Goal: Task Accomplishment & Management: Use online tool/utility

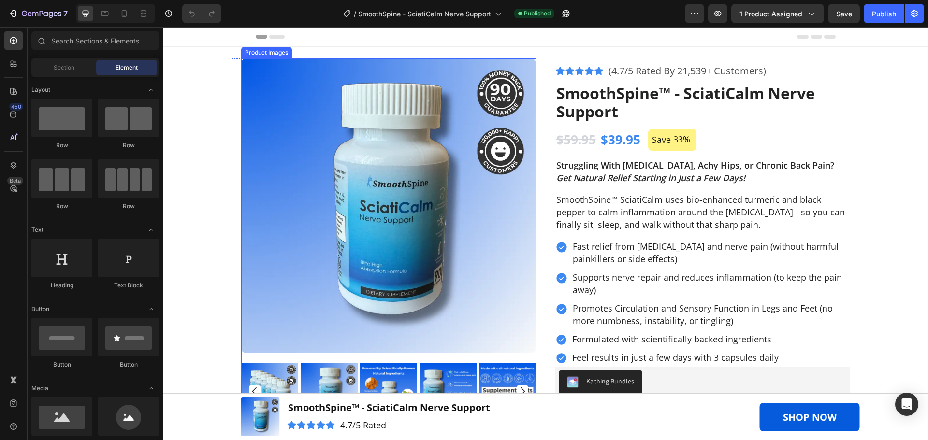
click at [357, 199] on img at bounding box center [388, 206] width 295 height 295
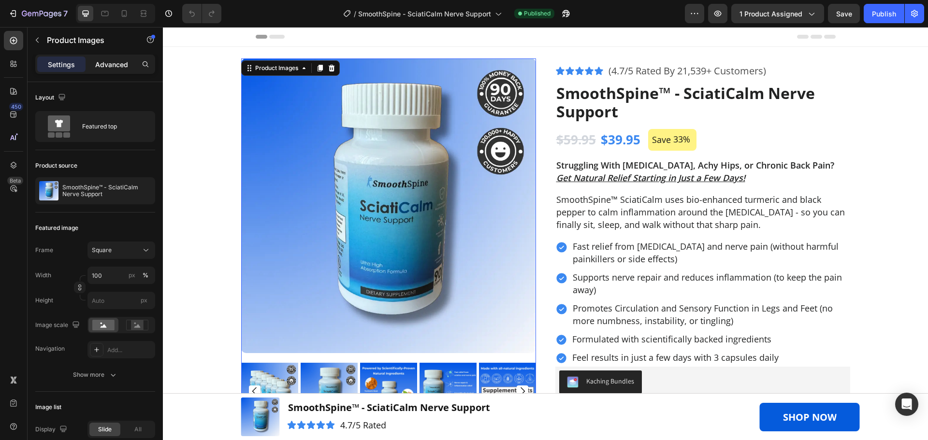
click at [116, 60] on p "Advanced" at bounding box center [111, 64] width 33 height 10
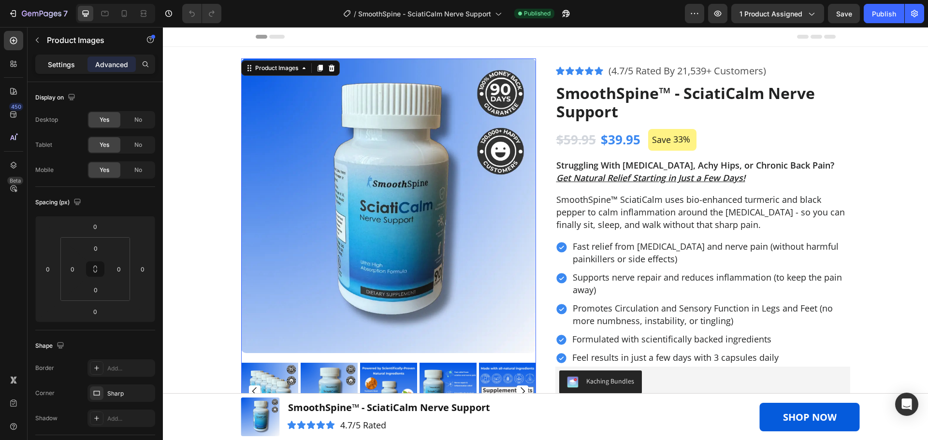
click at [59, 64] on p "Settings" at bounding box center [61, 64] width 27 height 10
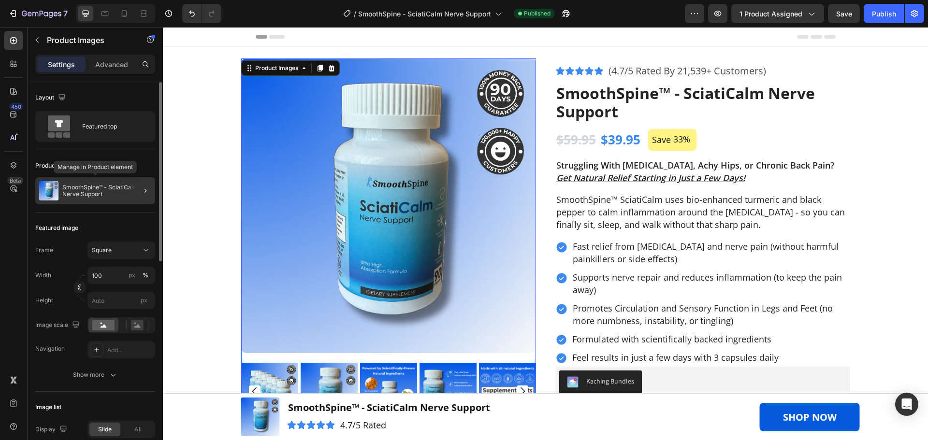
click at [117, 193] on p "SmoothSpine™ - SciatiCalm Nerve Support" at bounding box center [106, 191] width 89 height 14
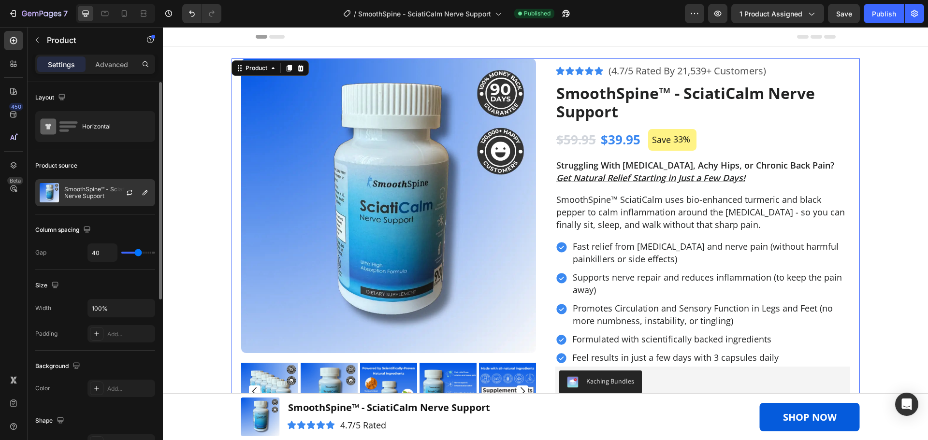
click at [83, 192] on p "SmoothSpine™ - SciatiCalm Nerve Support" at bounding box center [107, 193] width 87 height 14
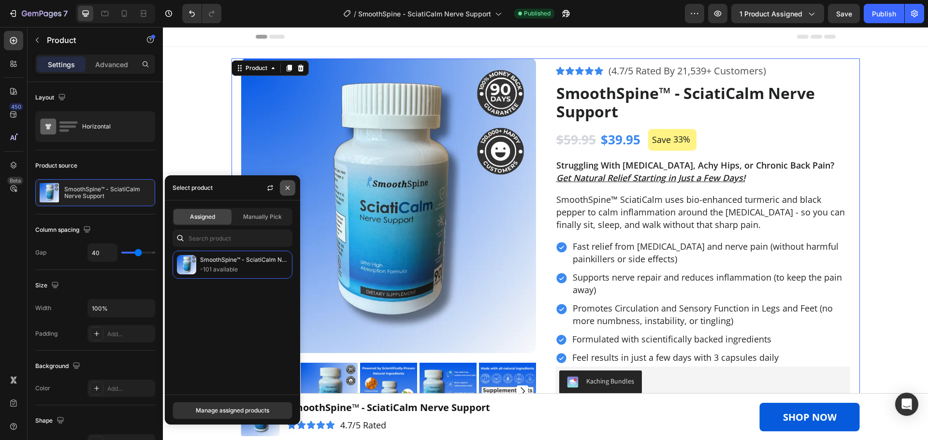
click at [288, 187] on icon "button" at bounding box center [288, 188] width 4 height 4
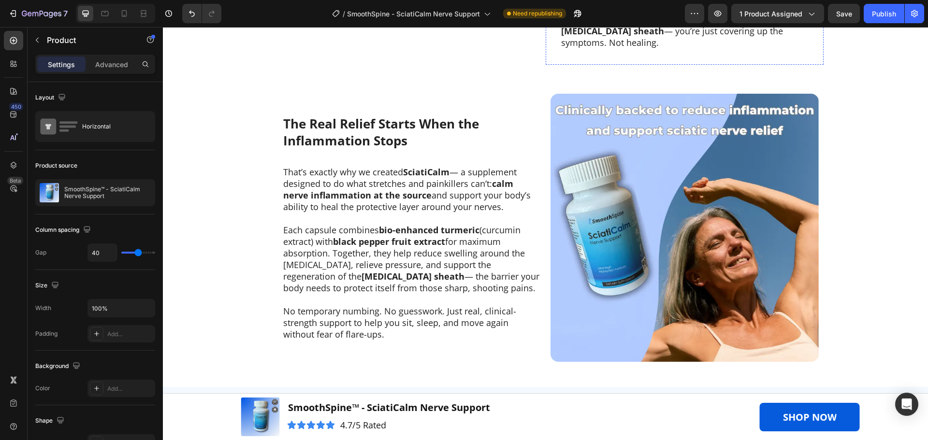
scroll to position [1064, 0]
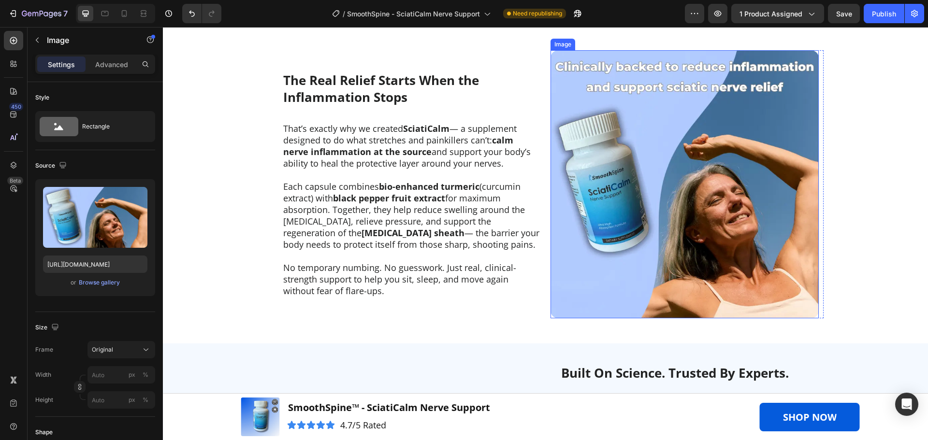
click at [633, 220] on img at bounding box center [685, 184] width 268 height 268
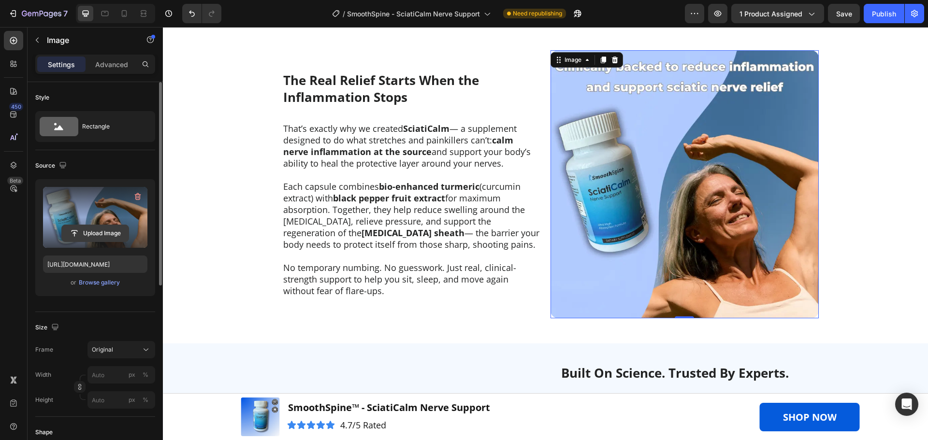
click at [96, 233] on input "file" at bounding box center [95, 233] width 67 height 16
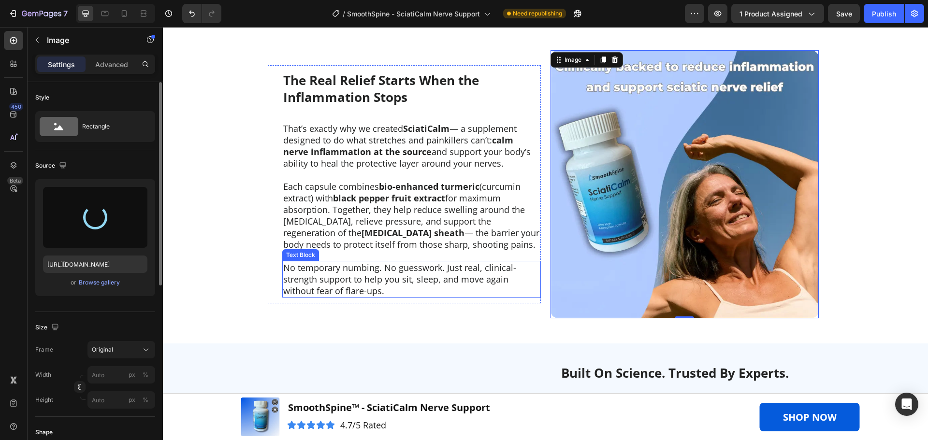
type input "[URL][DOMAIN_NAME]"
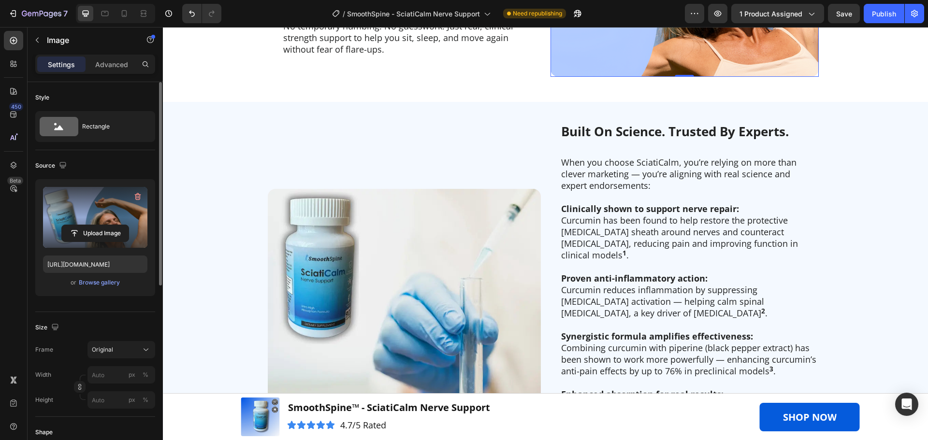
scroll to position [1402, 0]
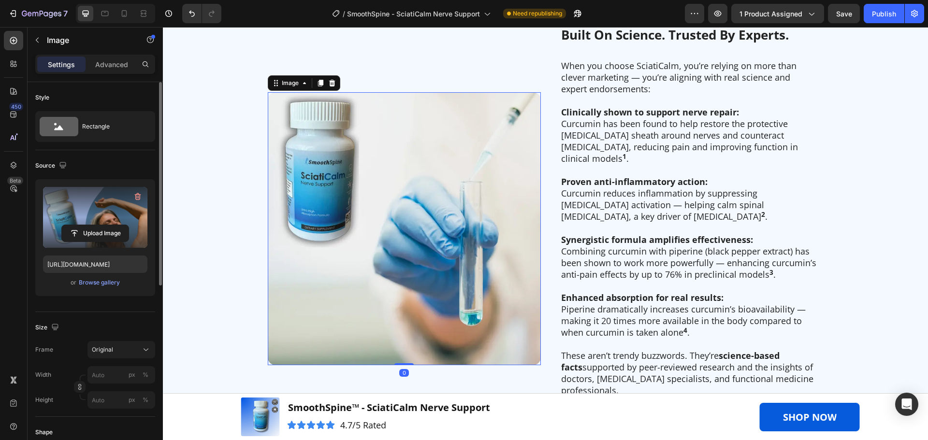
click at [332, 202] on img at bounding box center [404, 228] width 273 height 273
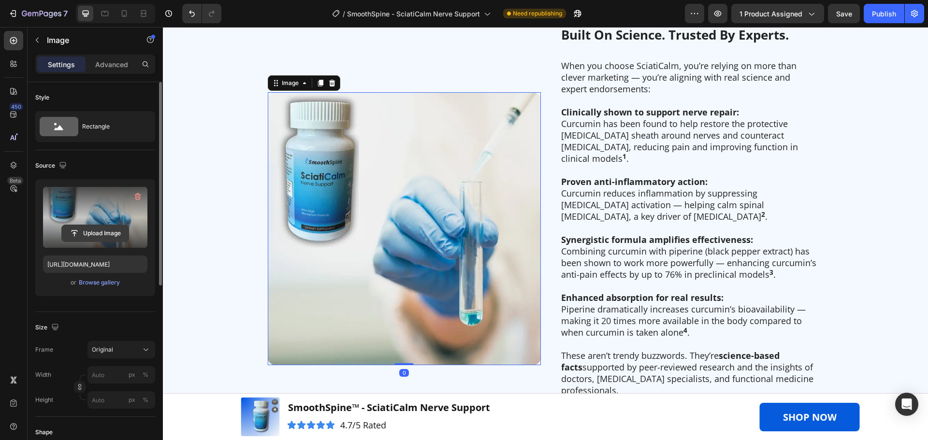
click at [90, 235] on input "file" at bounding box center [95, 233] width 67 height 16
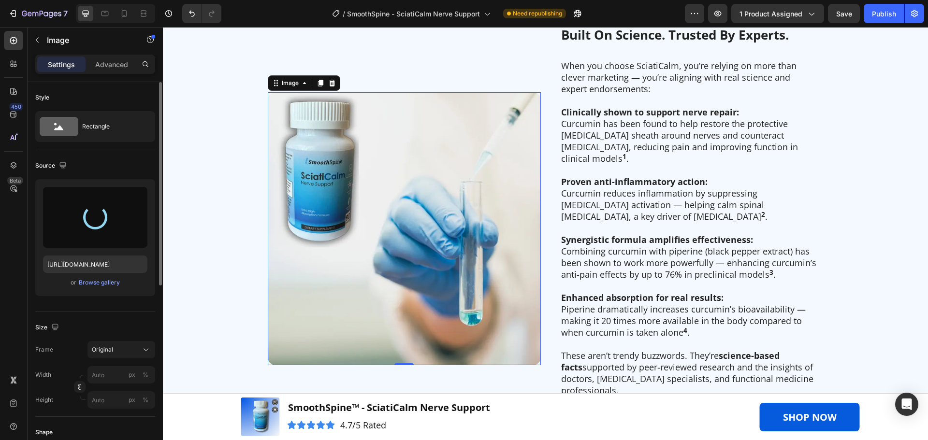
type input "[URL][DOMAIN_NAME]"
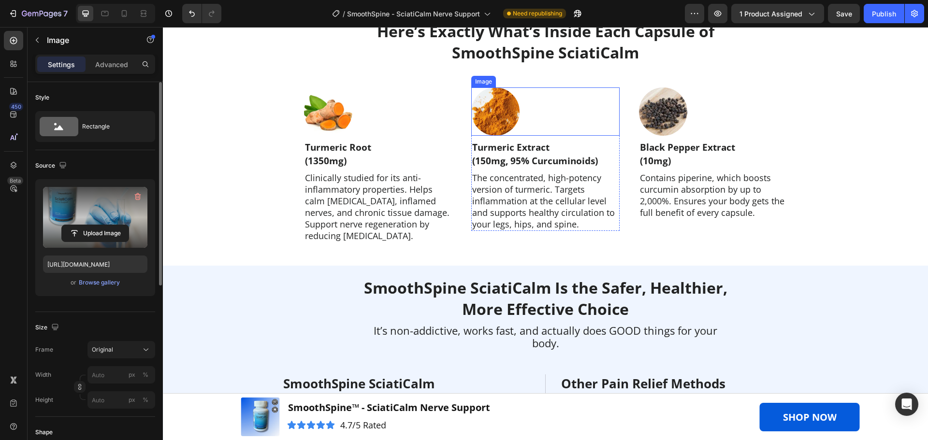
scroll to position [2224, 0]
click at [343, 151] on p "Turmeric Root" at bounding box center [378, 147] width 146 height 14
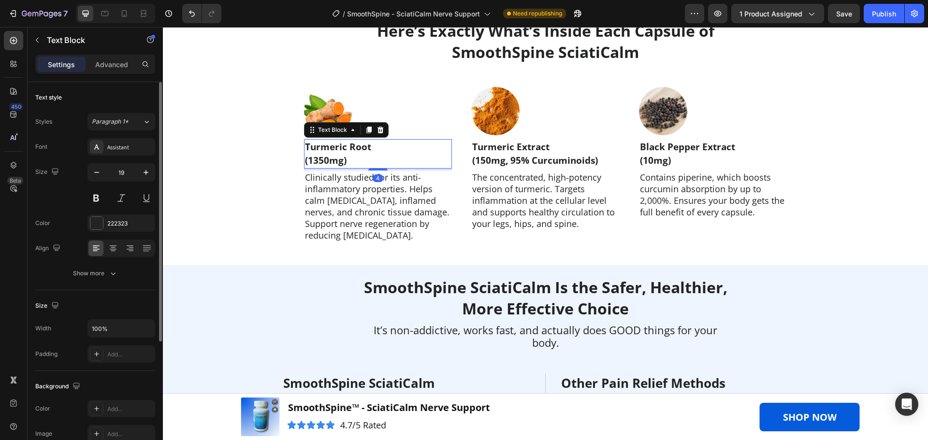
click at [343, 151] on p "Turmeric Root" at bounding box center [378, 147] width 146 height 14
click at [324, 160] on p "(1350mg)" at bounding box center [378, 161] width 146 height 14
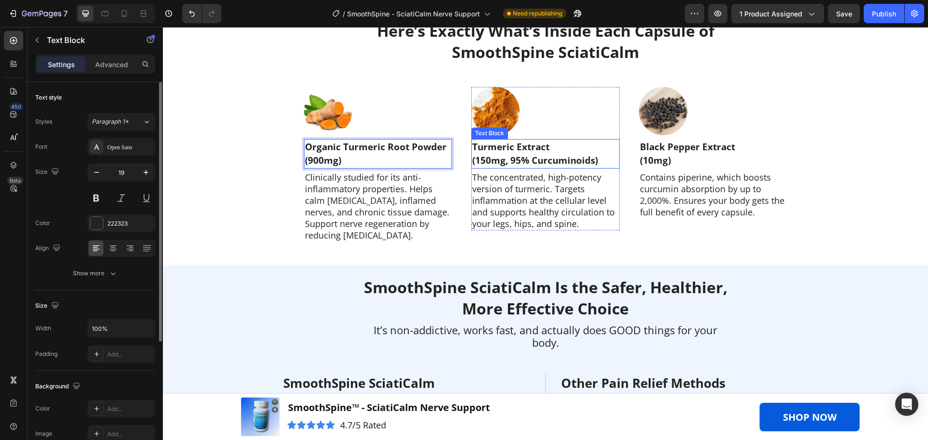
click at [492, 160] on p "(150mg, 95% Curcuminoids)" at bounding box center [545, 161] width 146 height 14
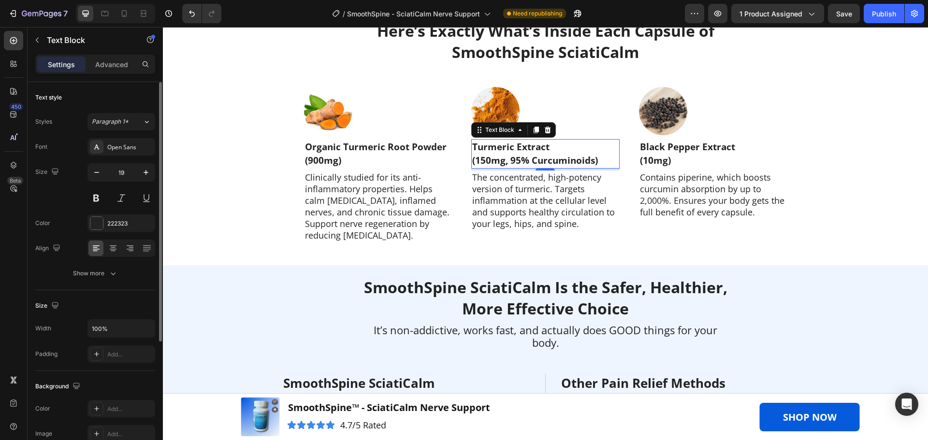
click at [515, 146] on p "Turmeric Extract" at bounding box center [545, 147] width 146 height 14
click at [506, 159] on p "(150mg, 95% Curcuminoids)" at bounding box center [545, 161] width 146 height 14
click at [483, 161] on p "(150mg, 95% Curcuminoids)" at bounding box center [545, 161] width 146 height 14
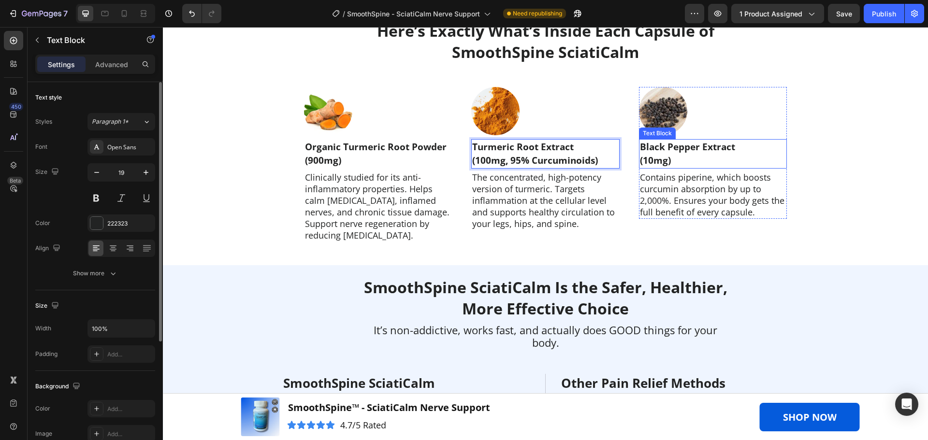
click at [698, 150] on p "Black Pepper Extract" at bounding box center [713, 147] width 146 height 14
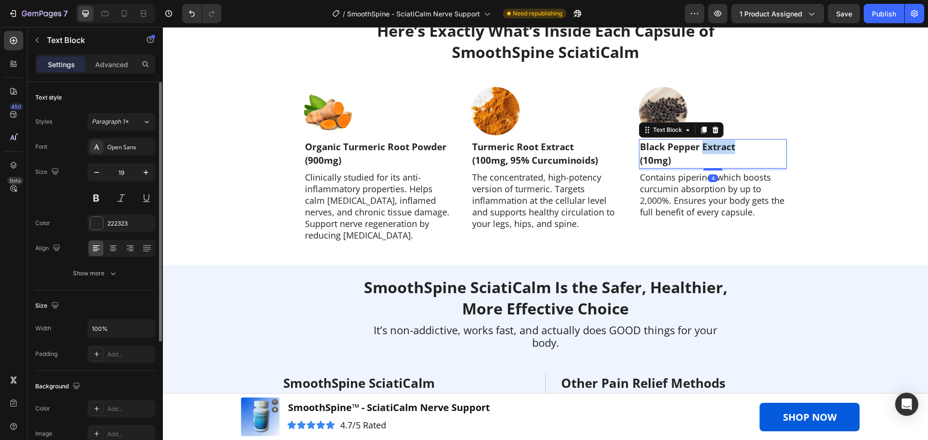
click at [698, 150] on p "Black Pepper Extract" at bounding box center [713, 147] width 146 height 14
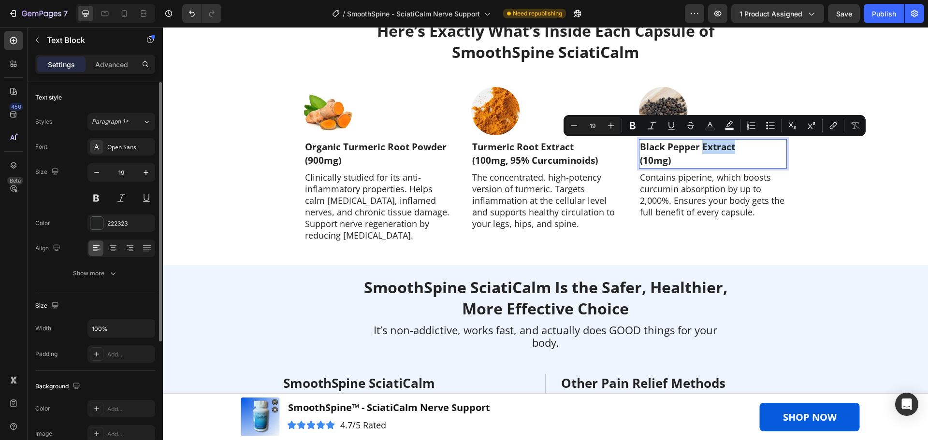
click at [698, 148] on p "Black Pepper Extract" at bounding box center [713, 147] width 146 height 14
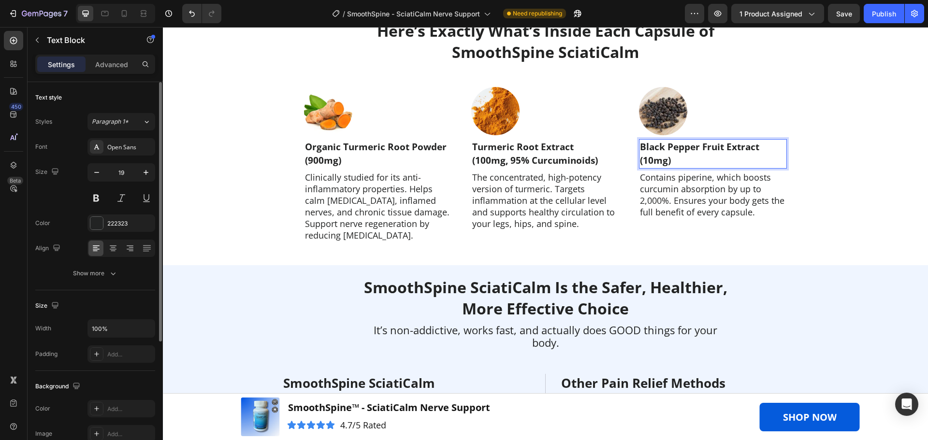
click at [648, 160] on p "(10mg)" at bounding box center [713, 161] width 146 height 14
click at [648, 195] on p "Contains piperine, which boosts curcumin absorption by up to 2,000%. Ensures yo…" at bounding box center [713, 195] width 146 height 46
click at [689, 175] on p "Contains piperine, which boosts curcumin absorption by up to 2,000%. Ensures yo…" at bounding box center [713, 195] width 146 height 46
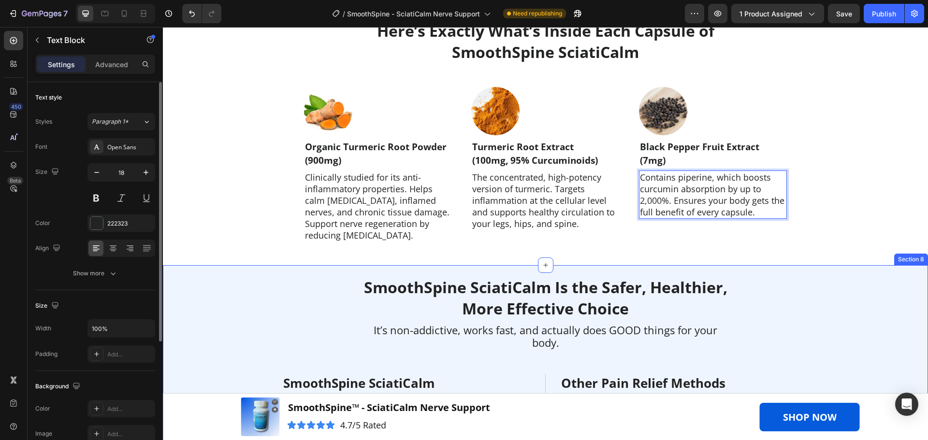
click at [670, 254] on div "Here’s Exactly What’s Inside Each Capsule of SmoothSpine SciatiCalm Heading Row…" at bounding box center [545, 135] width 765 height 262
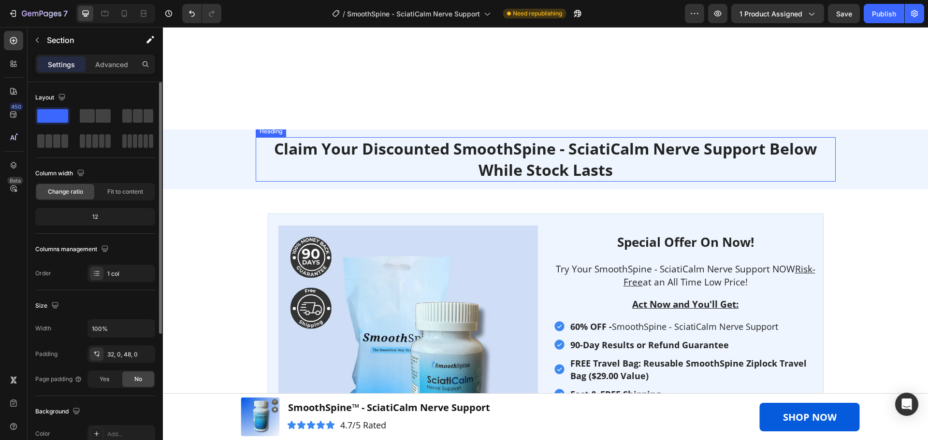
scroll to position [3433, 0]
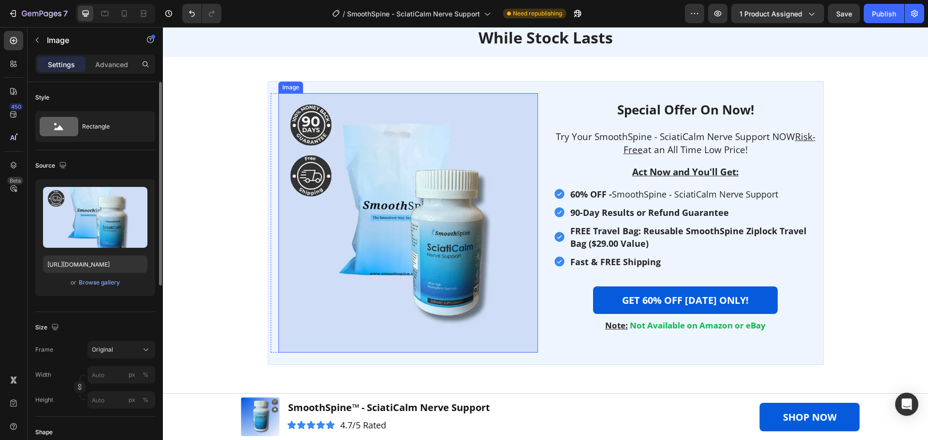
click at [426, 238] on img at bounding box center [408, 223] width 260 height 260
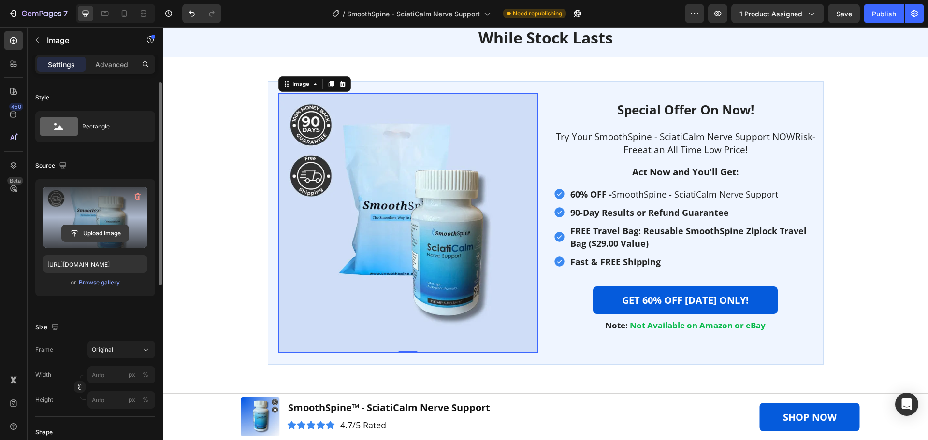
click at [98, 234] on input "file" at bounding box center [95, 233] width 67 height 16
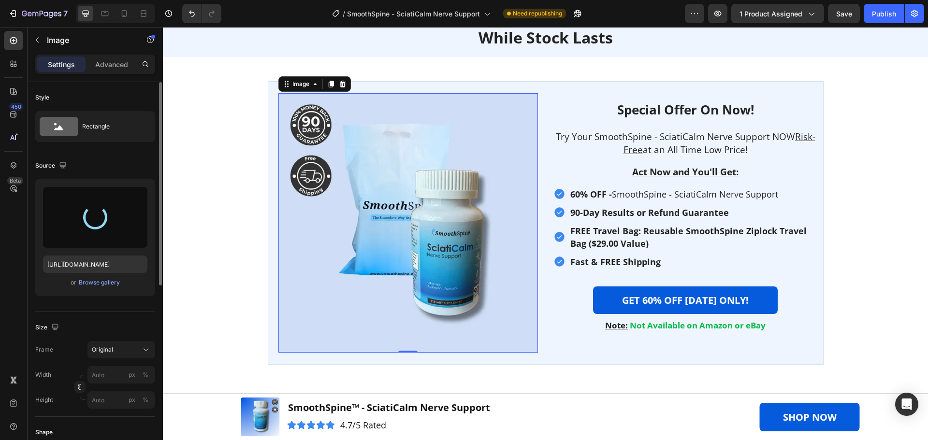
type input "[URL][DOMAIN_NAME]"
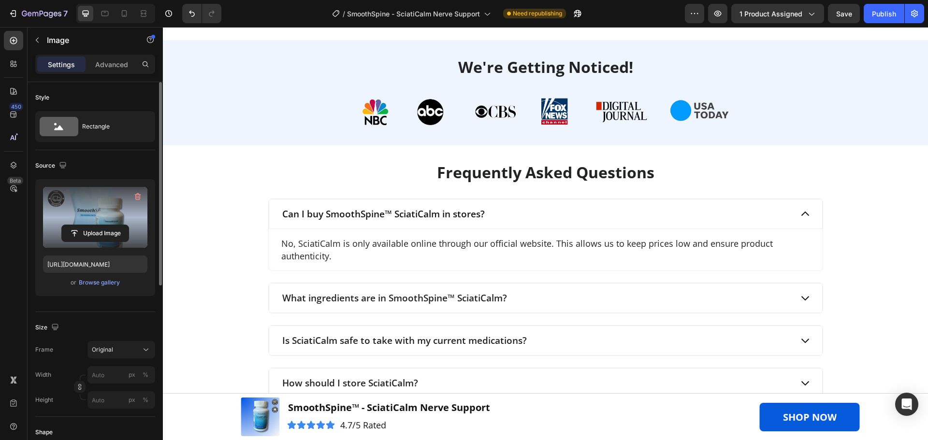
scroll to position [4206, 0]
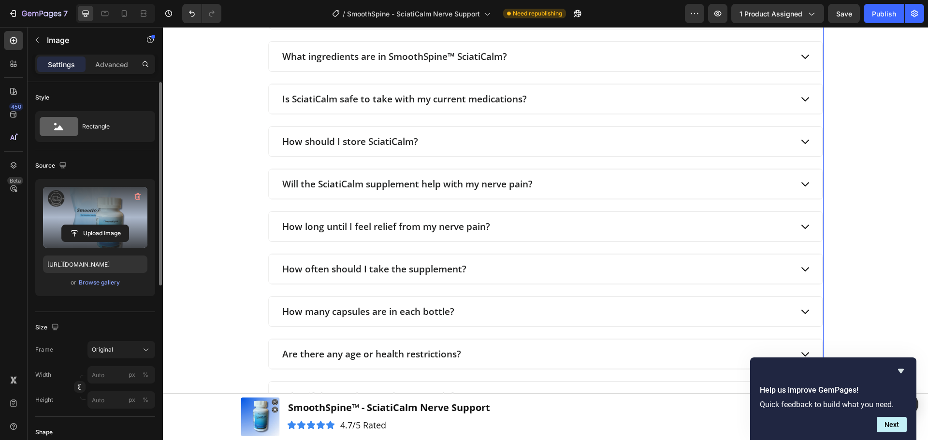
click at [802, 53] on icon at bounding box center [805, 56] width 11 height 11
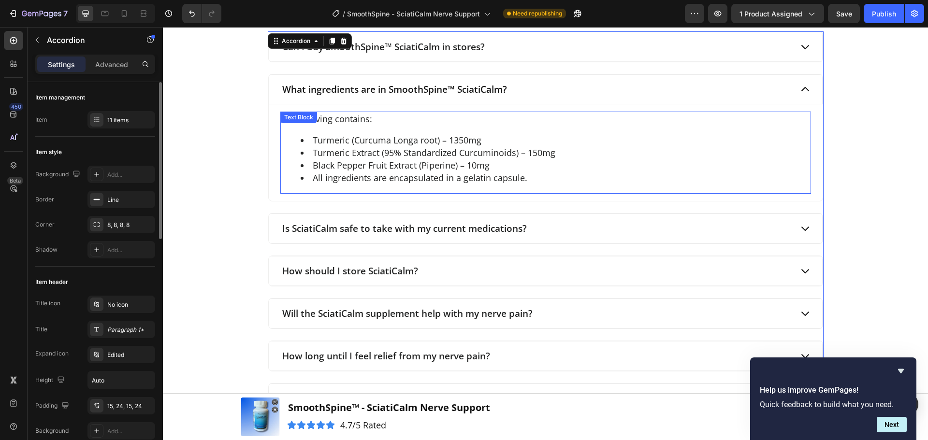
scroll to position [4110, 0]
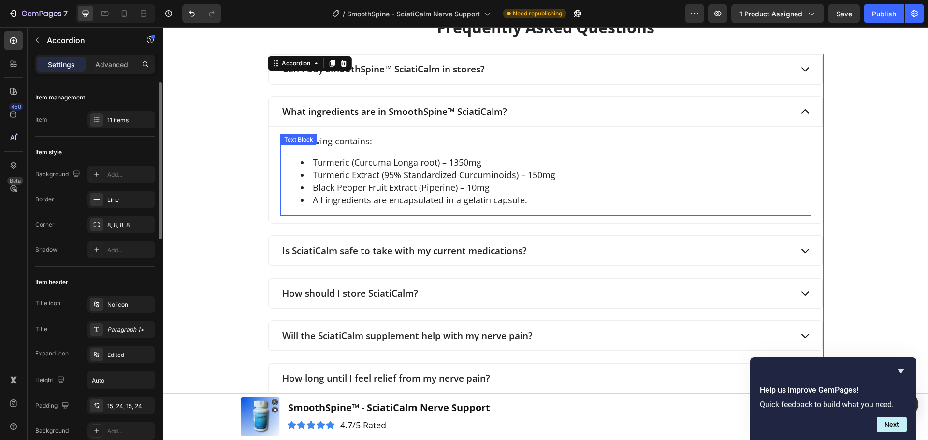
click at [441, 165] on li "Turmeric (Curcuma Longa root) – 1350mg" at bounding box center [556, 162] width 510 height 13
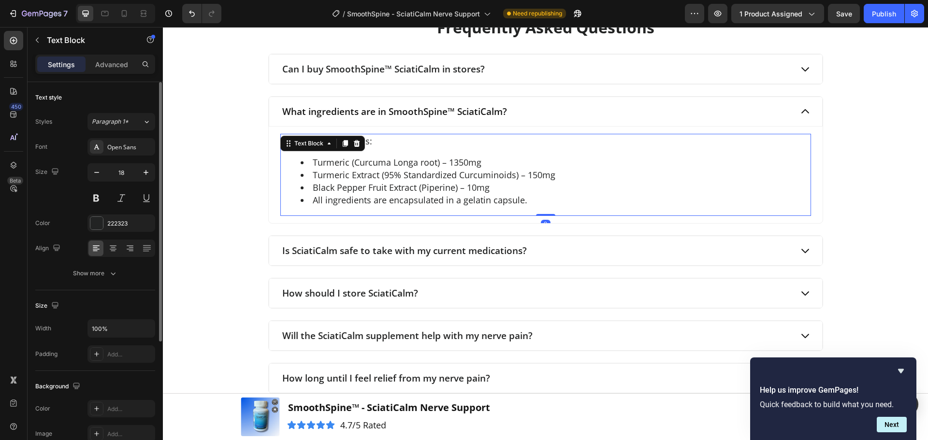
click at [441, 165] on li "Turmeric (Curcuma Longa root) – 1350mg" at bounding box center [556, 162] width 510 height 13
click at [449, 164] on li "Turmeric (Curcuma Longa root) – 1350mg" at bounding box center [556, 162] width 510 height 13
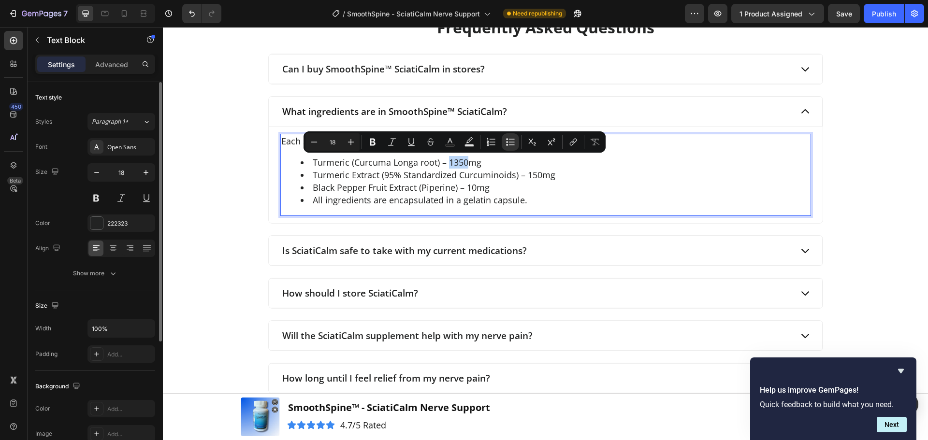
drag, startPoint x: 463, startPoint y: 163, endPoint x: 447, endPoint y: 163, distance: 16.0
click at [447, 163] on li "Turmeric (Curcuma Longa root) – 1350mg" at bounding box center [556, 162] width 510 height 13
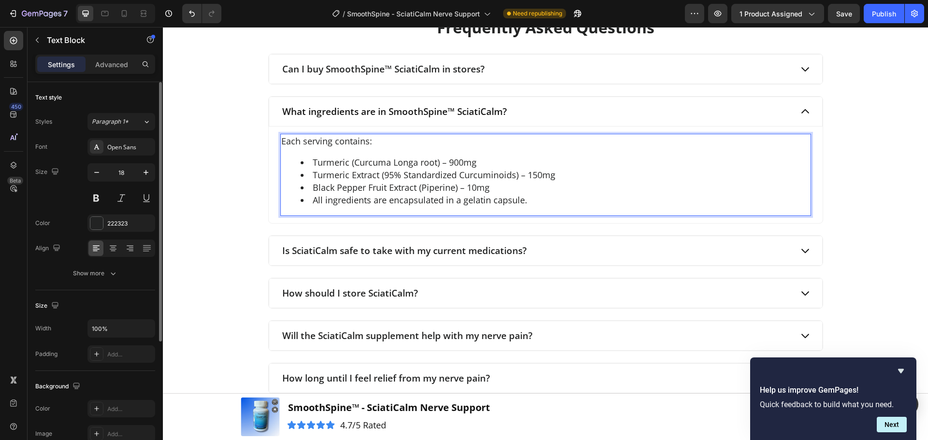
click at [534, 176] on li "Turmeric Extract (95% Standardized Curcuminoids) – 150mg" at bounding box center [556, 175] width 510 height 13
drag, startPoint x: 473, startPoint y: 189, endPoint x: 465, endPoint y: 190, distance: 7.8
click at [465, 190] on li "Black Pepper Fruit Extract (Piperine) – 10mg" at bounding box center [556, 187] width 510 height 13
click at [377, 167] on li "Turmeric (Curcuma Longa root) – 900mg" at bounding box center [556, 162] width 510 height 13
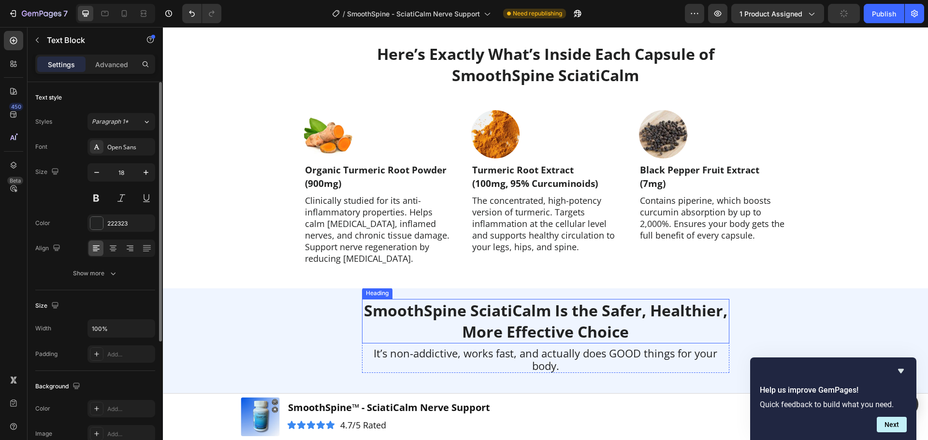
scroll to position [2127, 0]
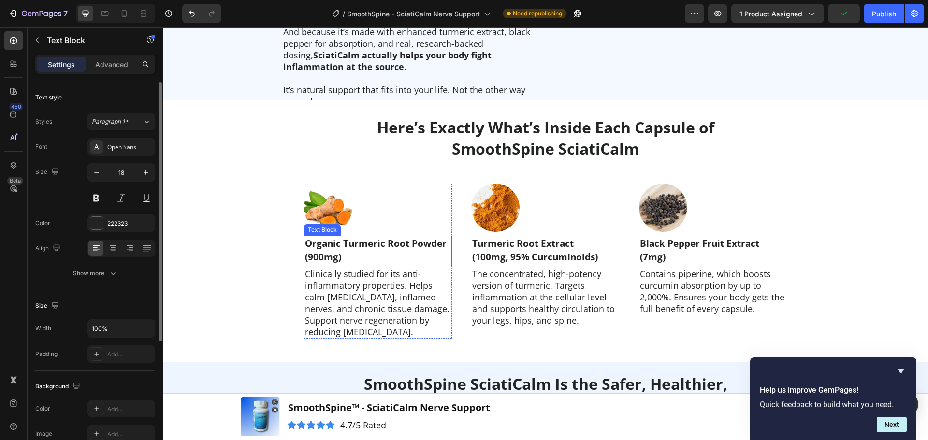
click at [361, 245] on p "Organic Turmeric Root Powder" at bounding box center [378, 244] width 146 height 14
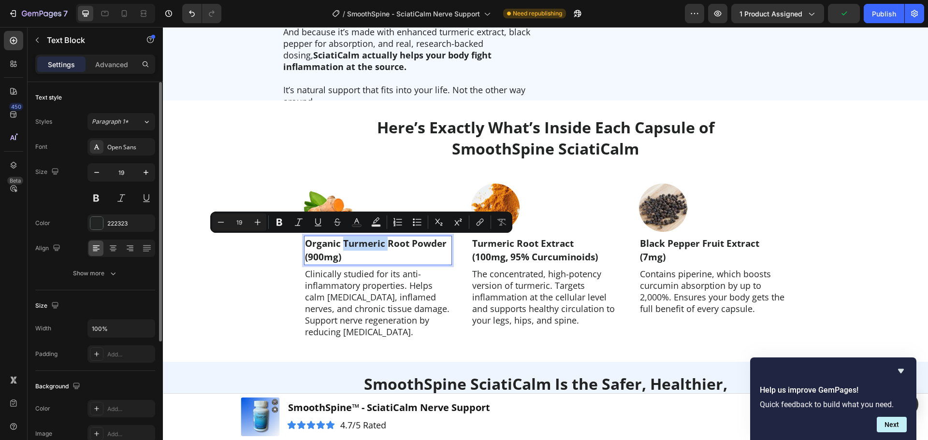
click at [361, 245] on p "Organic Turmeric Root Powder" at bounding box center [378, 244] width 146 height 14
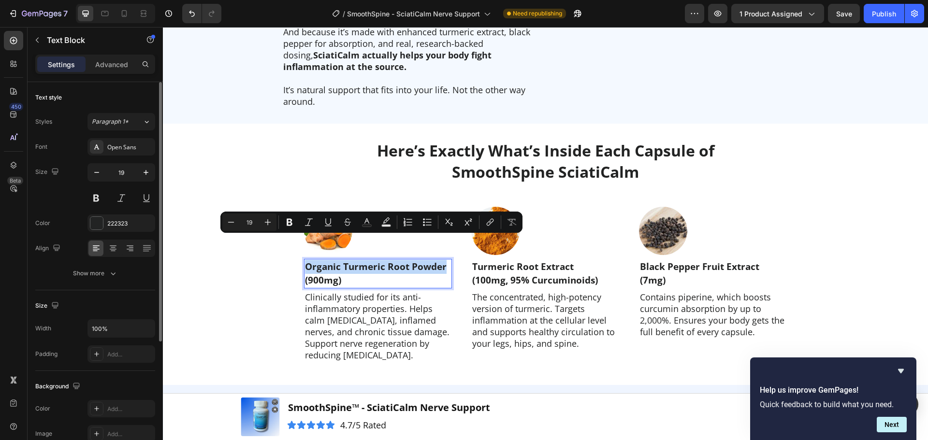
drag, startPoint x: 302, startPoint y: 244, endPoint x: 442, endPoint y: 242, distance: 139.7
click at [442, 260] on p "Organic Turmeric Root Powder" at bounding box center [378, 267] width 146 height 14
copy p "Organic Turmeric Root Powder"
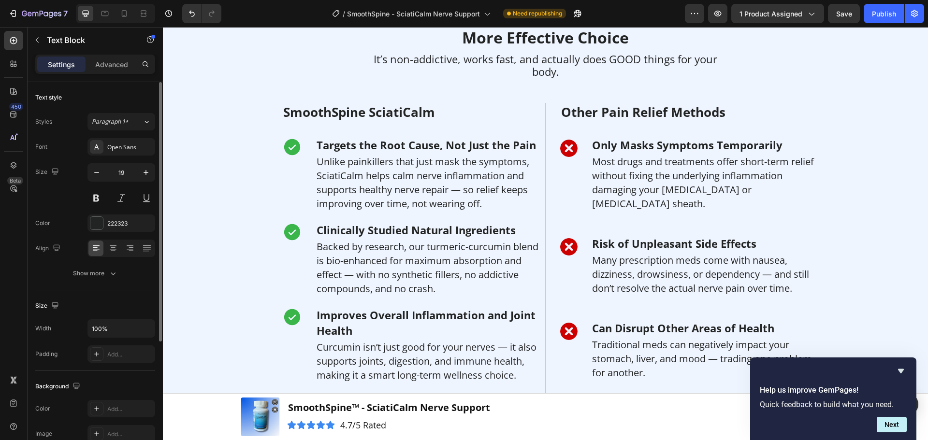
type input "16"
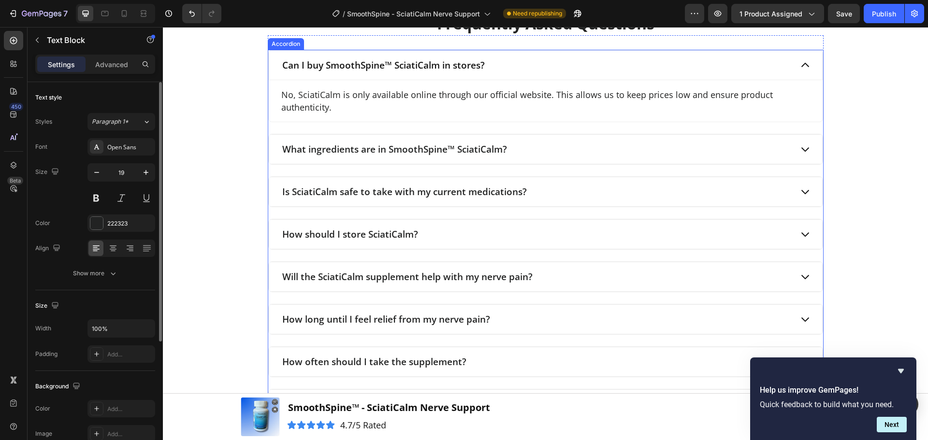
scroll to position [4013, 0]
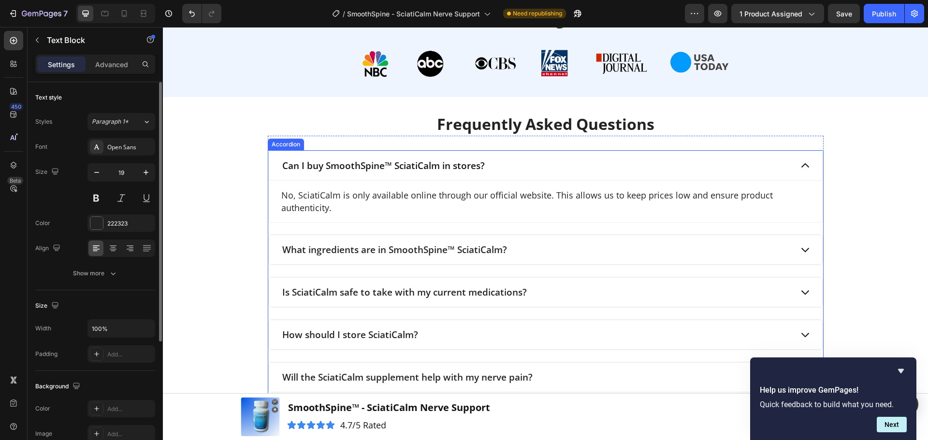
click at [801, 249] on icon at bounding box center [805, 250] width 11 height 11
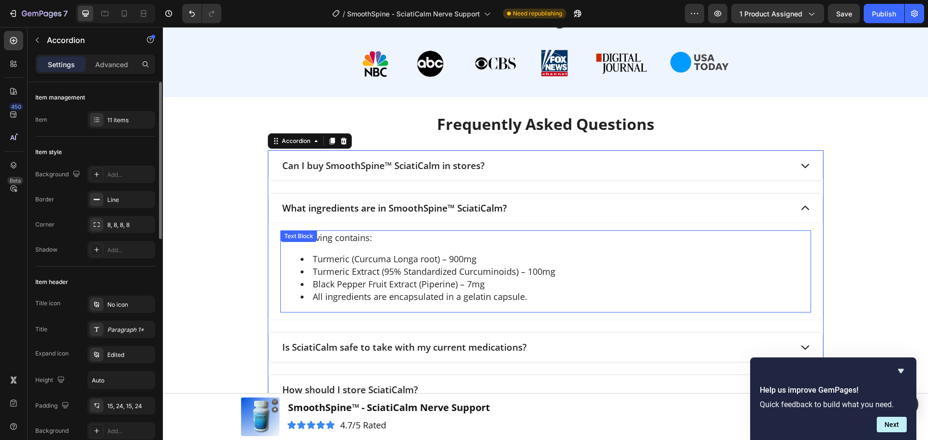
click at [331, 259] on li "Turmeric (Curcuma Longa root) – 900mg" at bounding box center [556, 259] width 510 height 13
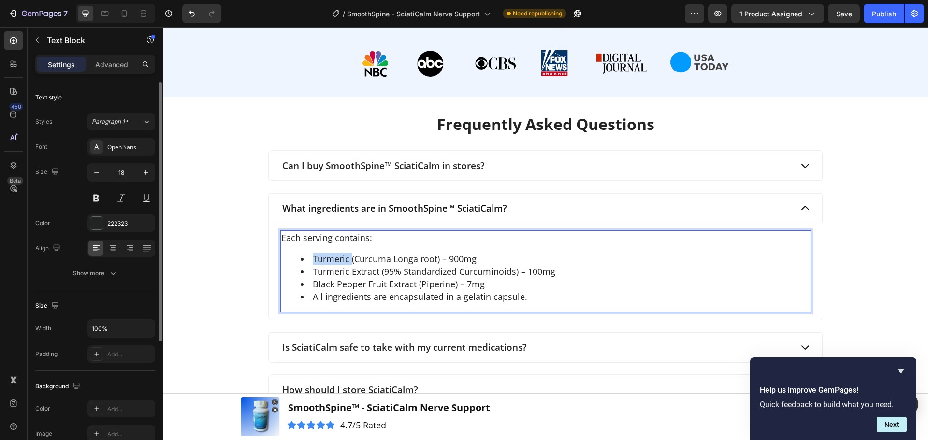
click at [331, 259] on li "Turmeric (Curcuma Longa root) – 900mg" at bounding box center [556, 259] width 510 height 13
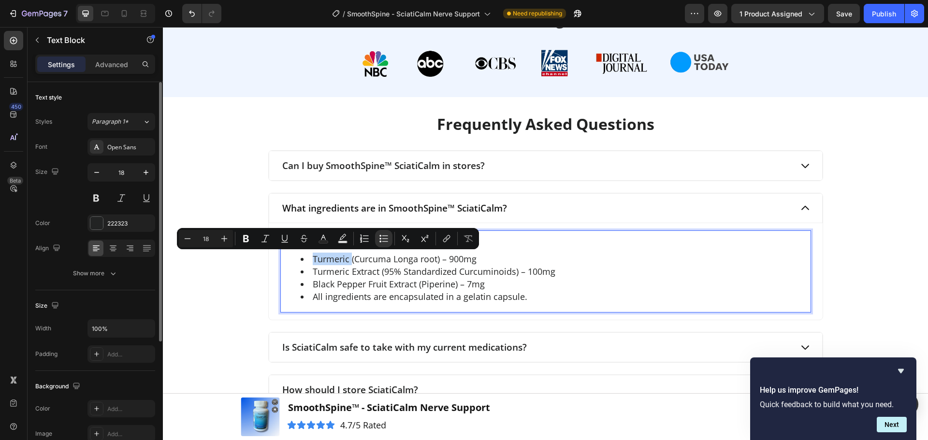
click at [335, 257] on li "Turmeric (Curcuma Longa root) – 900mg" at bounding box center [556, 259] width 510 height 13
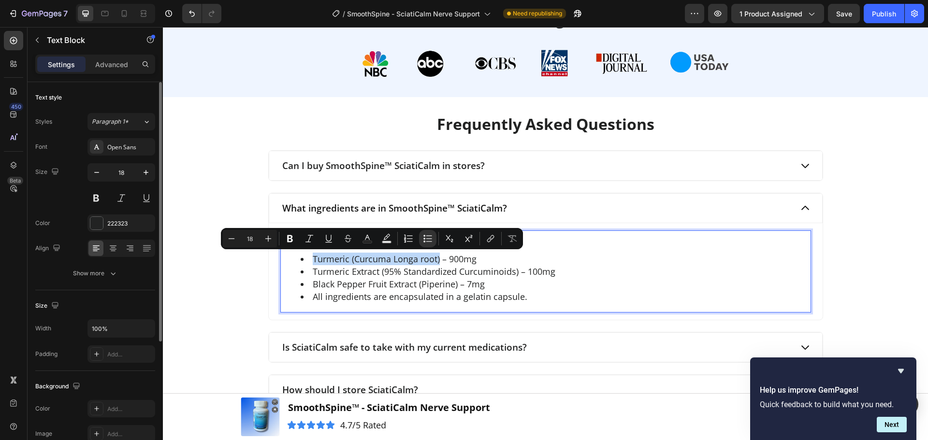
drag, startPoint x: 312, startPoint y: 258, endPoint x: 436, endPoint y: 262, distance: 123.8
click at [436, 262] on li "Turmeric (Curcuma Longa root) – 900mg" at bounding box center [556, 259] width 510 height 13
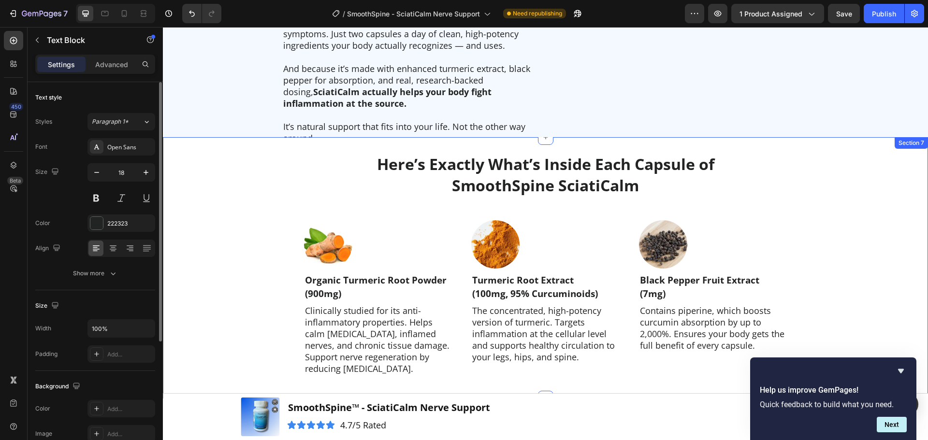
scroll to position [2176, 0]
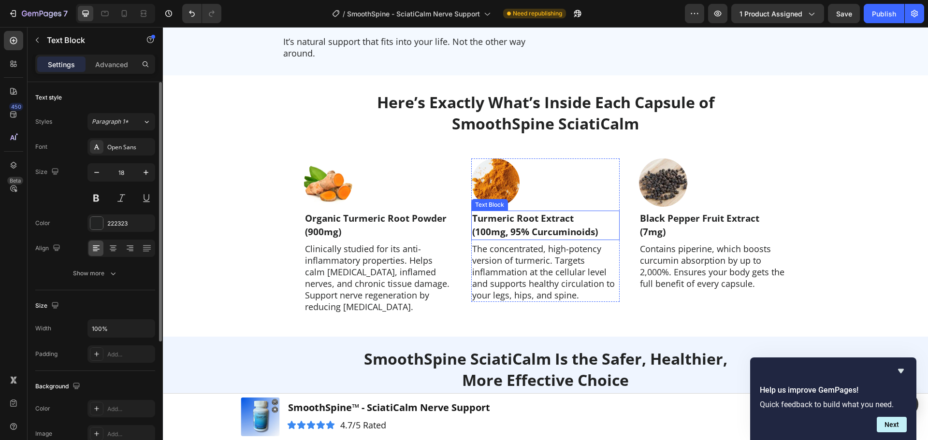
click at [516, 225] on p "(100mg, 95% Curcuminoids)" at bounding box center [545, 232] width 146 height 14
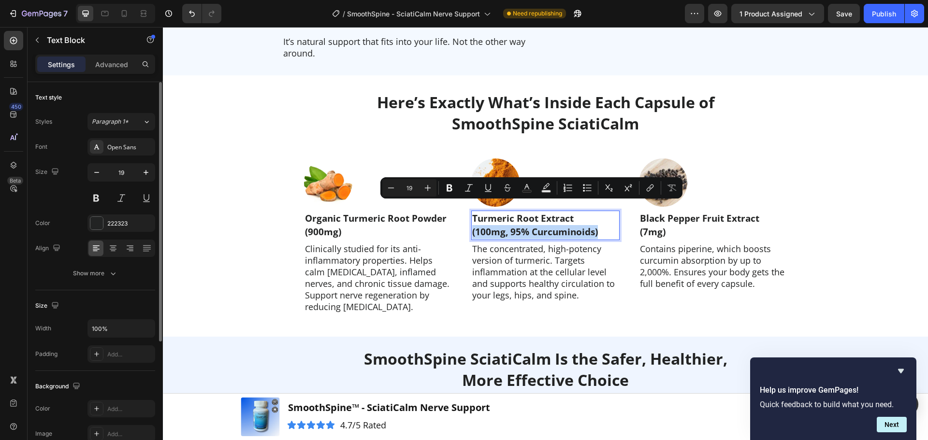
click at [576, 225] on p "(100mg, 95% Curcuminoids)" at bounding box center [545, 232] width 146 height 14
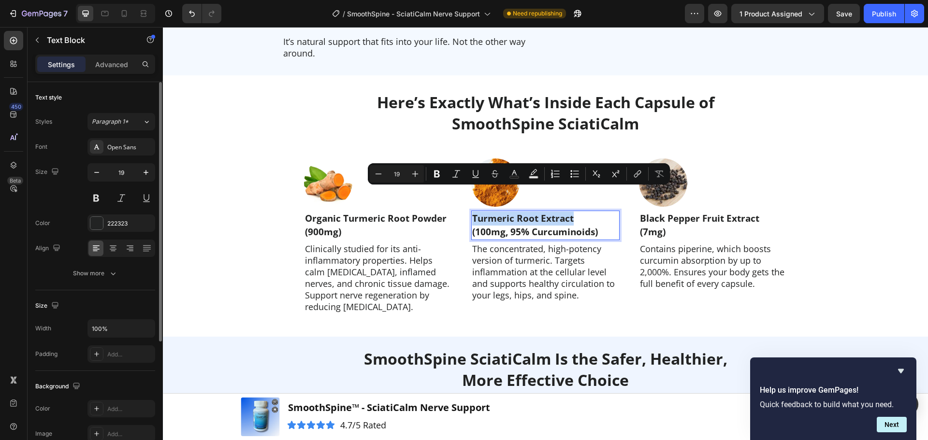
drag, startPoint x: 567, startPoint y: 195, endPoint x: 469, endPoint y: 193, distance: 97.7
click at [472, 212] on p "Turmeric Root Extract" at bounding box center [545, 219] width 146 height 14
copy p "Turmeric Root Extract"
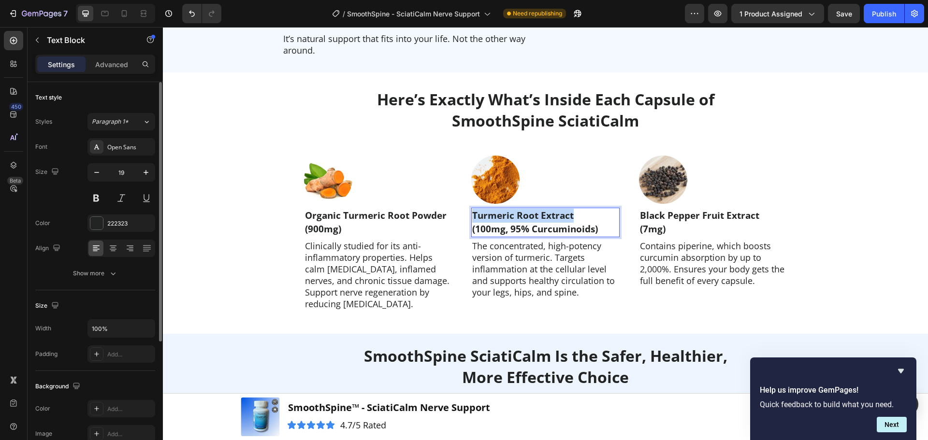
type input "16"
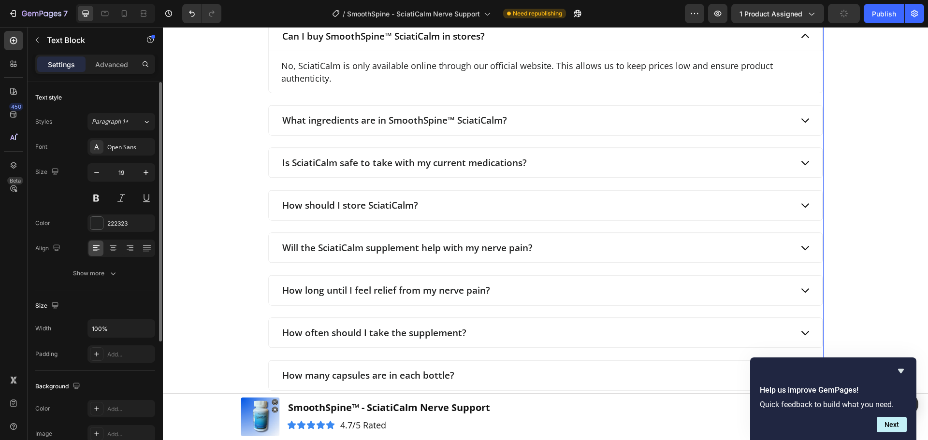
scroll to position [4068, 0]
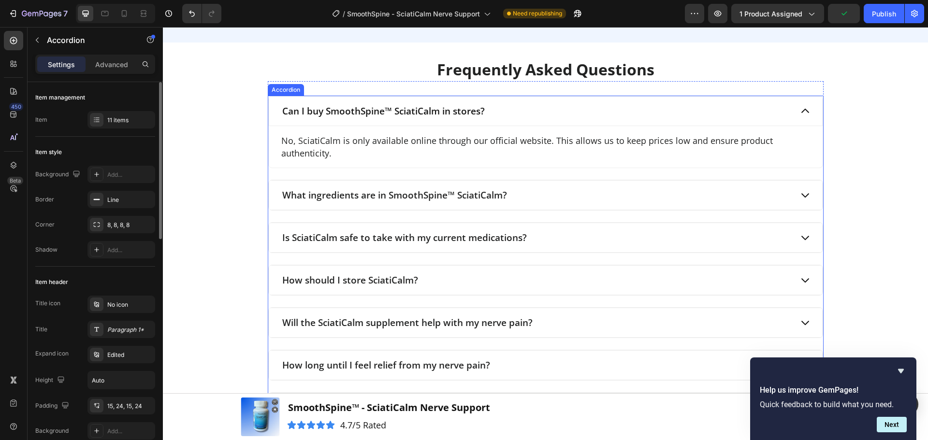
click at [807, 192] on div "What ingredients are in SmoothSpine™ SciatiCalm?" at bounding box center [546, 195] width 554 height 30
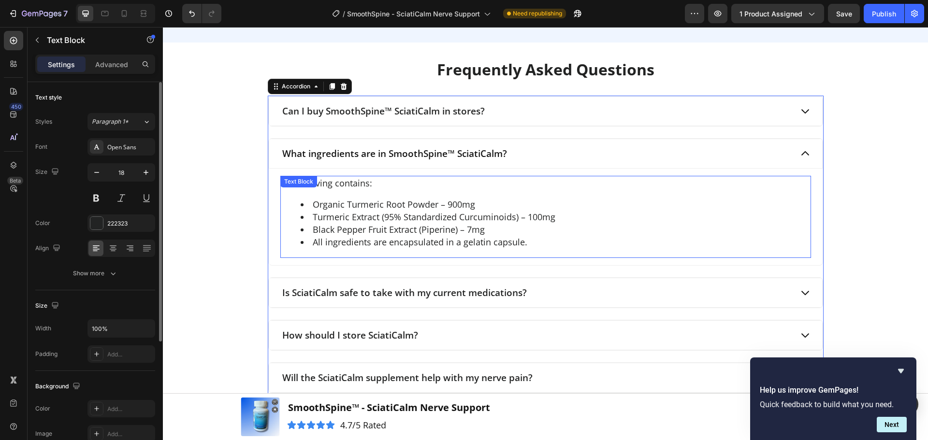
click at [365, 219] on li "Turmeric Extract (95% Standardized Curcuminoids) – 100mg" at bounding box center [556, 217] width 510 height 13
click at [375, 219] on li "Turmeric Extract (95% Standardized Curcuminoids) – 100mg" at bounding box center [556, 217] width 510 height 13
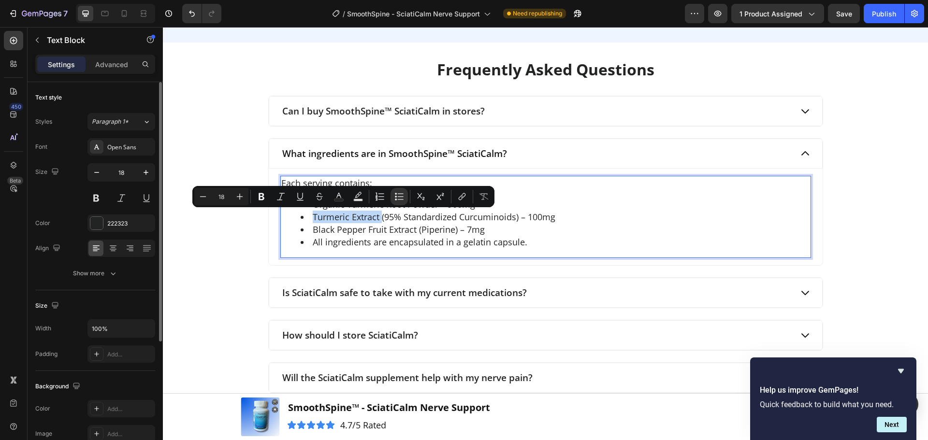
drag, startPoint x: 375, startPoint y: 219, endPoint x: 319, endPoint y: 220, distance: 56.1
click at [319, 220] on li "Turmeric Extract (95% Standardized Curcuminoids) – 100mg" at bounding box center [556, 217] width 510 height 13
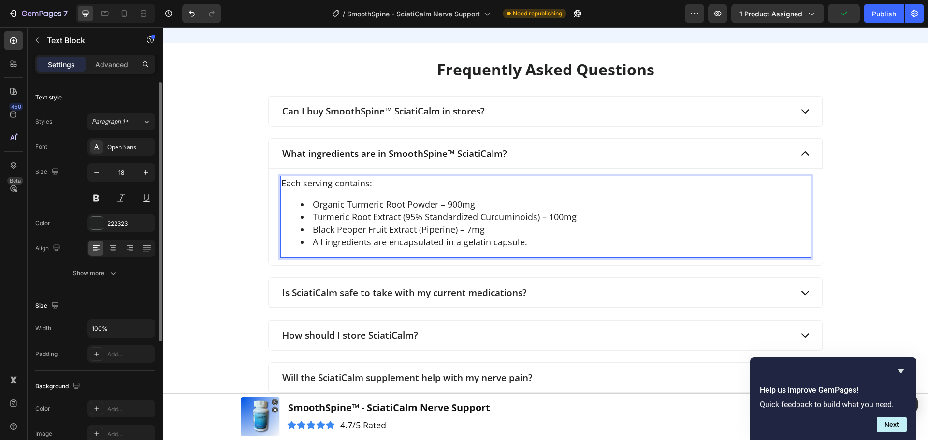
click at [356, 228] on li "Black Pepper Fruit Extract (Piperine) – 7mg" at bounding box center [556, 229] width 510 height 13
click at [310, 229] on li "Black Pepper Fruit Extract (Piperine) – 7mg" at bounding box center [556, 229] width 510 height 13
drag, startPoint x: 464, startPoint y: 233, endPoint x: 505, endPoint y: 233, distance: 40.6
click at [505, 233] on li "BioPerine® (Black Pepper Fruit Extract (Piperine) – 7mg" at bounding box center [556, 229] width 510 height 13
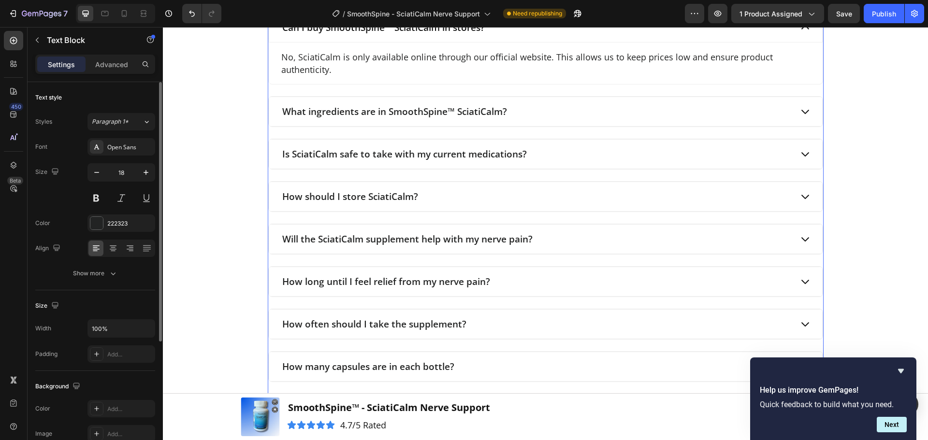
scroll to position [4164, 0]
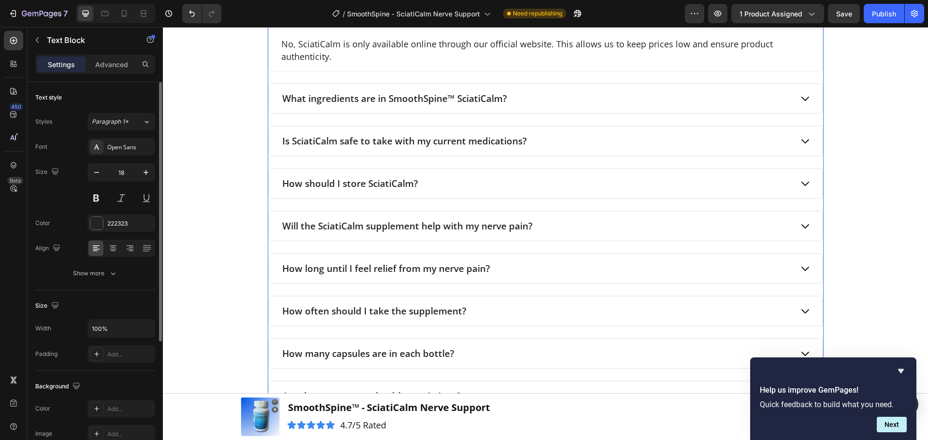
click at [800, 98] on icon at bounding box center [805, 98] width 11 height 11
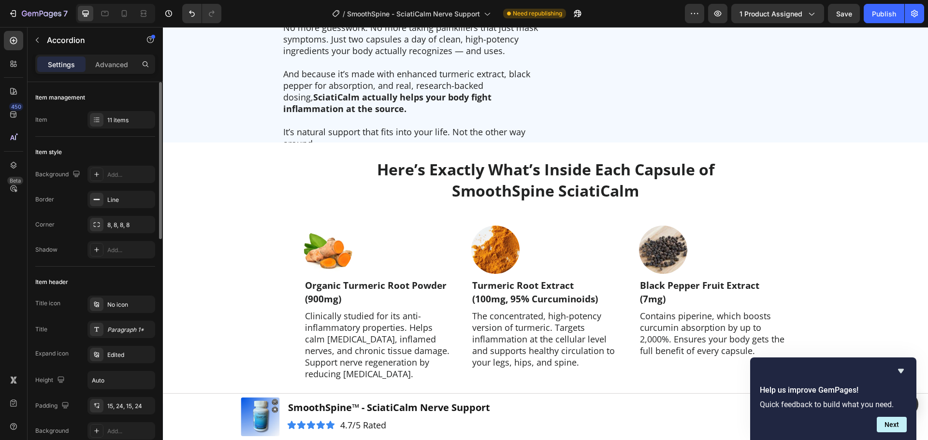
scroll to position [2279, 0]
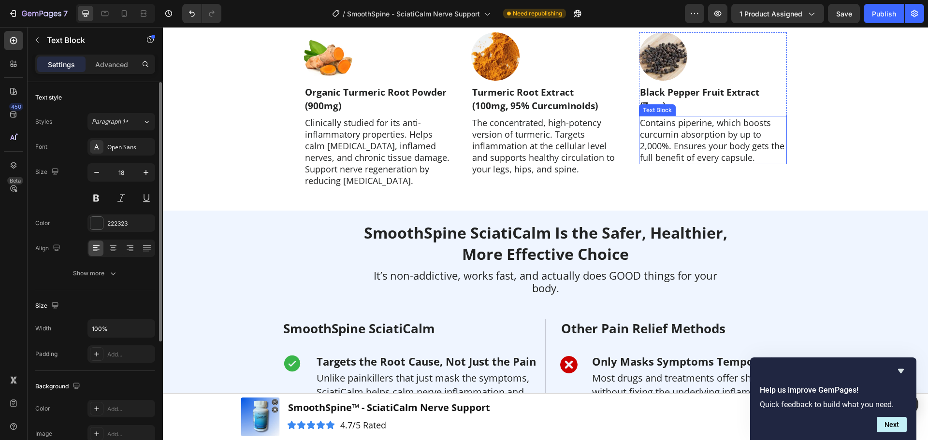
click at [673, 126] on p "Contains piperine, which boosts curcumin absorption by up to 2,000%. Ensures yo…" at bounding box center [713, 140] width 146 height 46
click at [690, 128] on p "Contains piperine, which boosts curcumin absorption by up to 2,000%. Ensures yo…" at bounding box center [713, 140] width 146 height 46
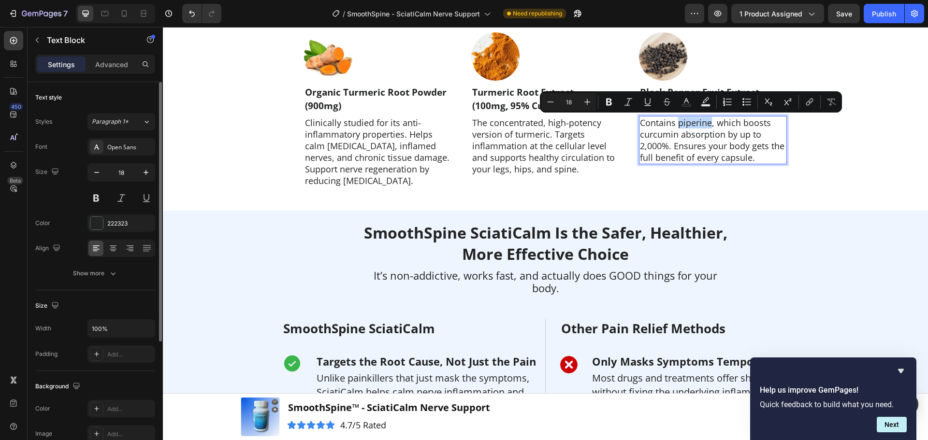
click at [705, 127] on p "Contains piperine, which boosts curcumin absorption by up to 2,000%. Ensures yo…" at bounding box center [713, 140] width 146 height 46
drag, startPoint x: 735, startPoint y: 123, endPoint x: 636, endPoint y: 126, distance: 99.6
click at [639, 126] on div "Contains piperine, which boosts curcumin absorption by up to 2,000%. Ensures yo…" at bounding box center [713, 140] width 148 height 48
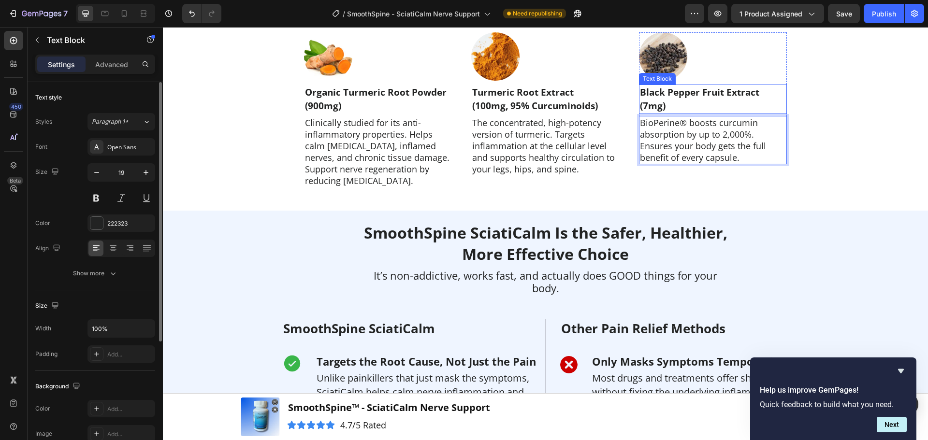
click at [640, 93] on p "Black Pepper Fruit Extract" at bounding box center [713, 93] width 146 height 14
click at [671, 135] on p "BioPerine® boosts curcumin absorption by up to 2,000%. Ensures your body gets t…" at bounding box center [713, 140] width 146 height 46
click at [682, 123] on p "BioPerine® boosts curcumin absorption by up to 2,000%. Ensures your body gets t…" at bounding box center [713, 140] width 146 height 46
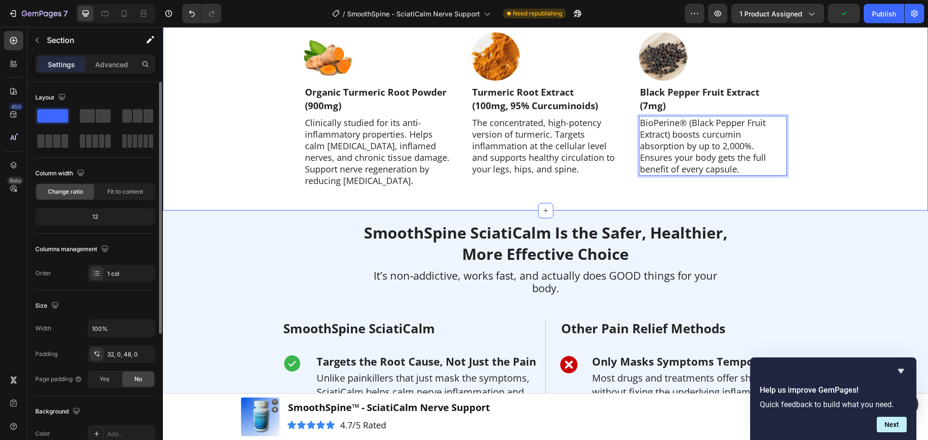
click at [693, 199] on div "Here’s Exactly What’s Inside Each Capsule of SmoothSpine SciatiCalm Heading Row…" at bounding box center [545, 80] width 765 height 262
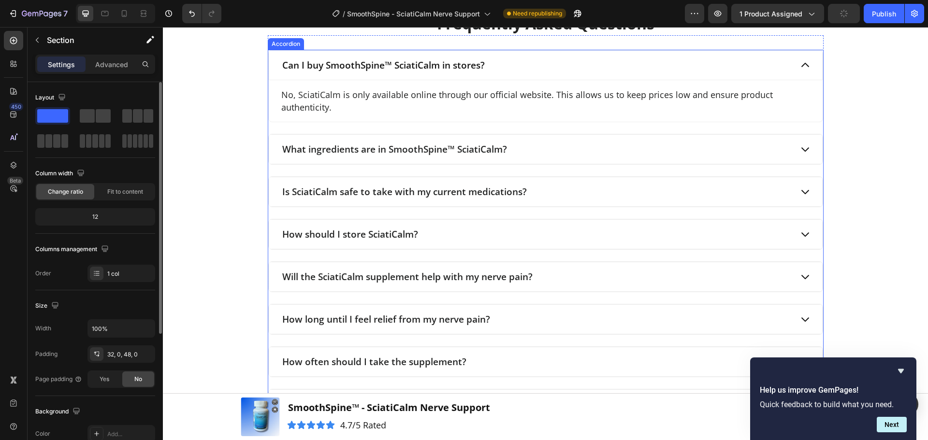
scroll to position [4164, 0]
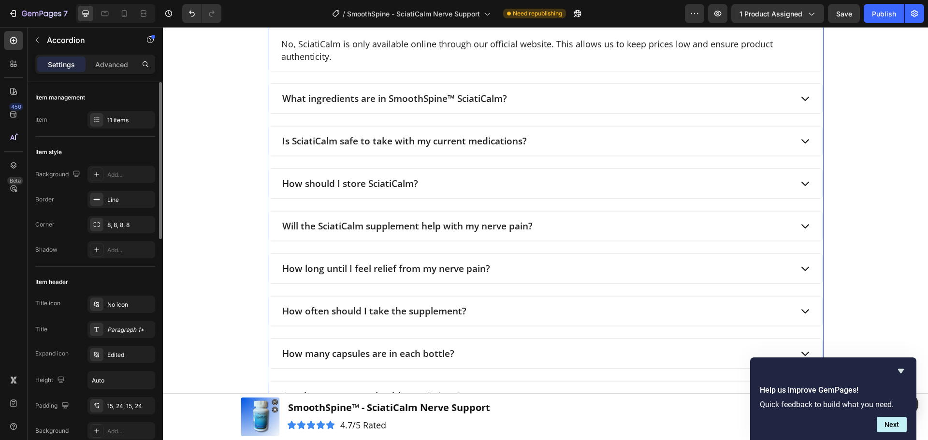
click at [800, 100] on icon at bounding box center [805, 98] width 11 height 11
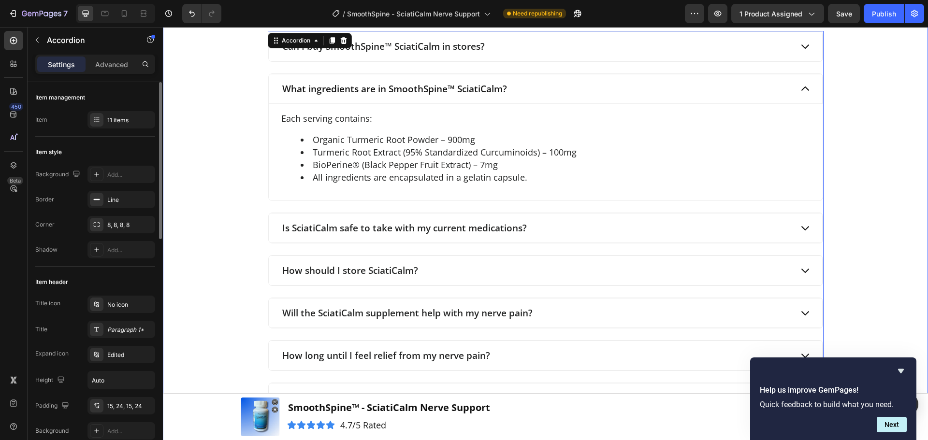
scroll to position [4116, 0]
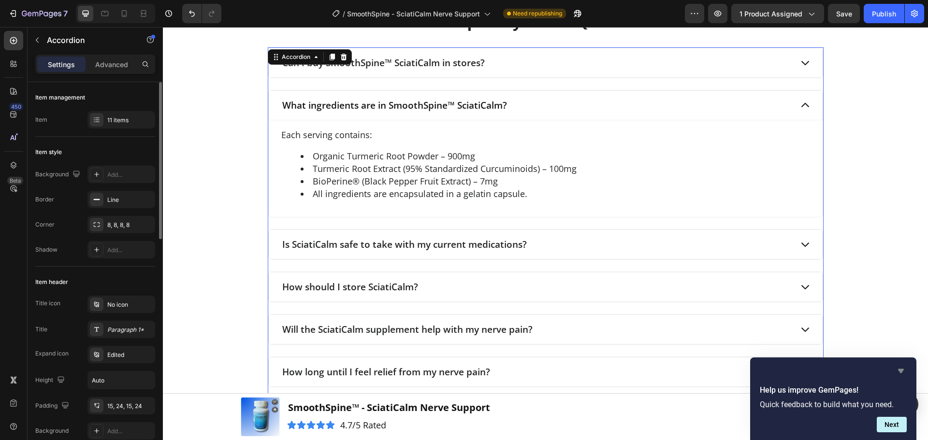
click at [903, 372] on icon "Hide survey" at bounding box center [901, 372] width 12 height 12
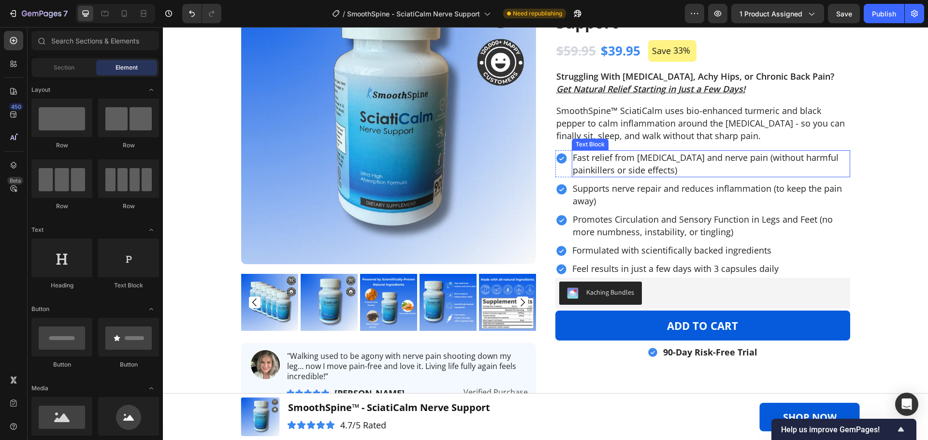
scroll to position [145, 0]
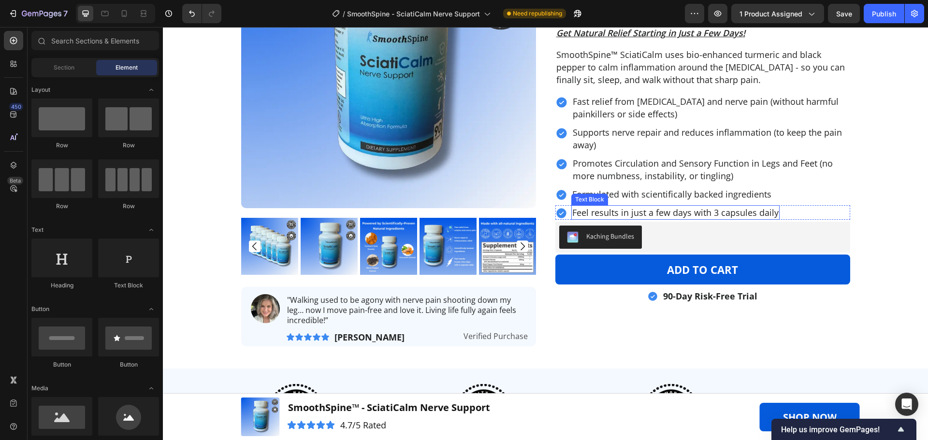
click at [717, 213] on p "Feel results in just a few days with 3 capsules daily" at bounding box center [675, 212] width 206 height 13
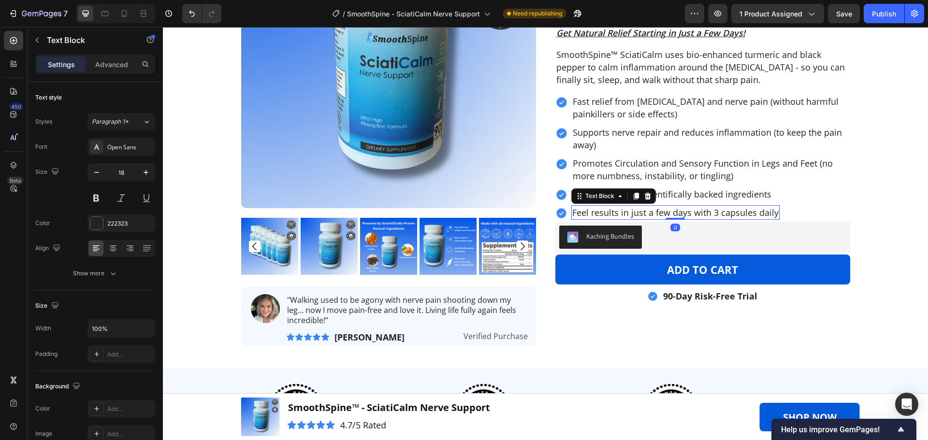
click at [714, 212] on p "Feel results in just a few days with 3 capsules daily" at bounding box center [675, 212] width 206 height 13
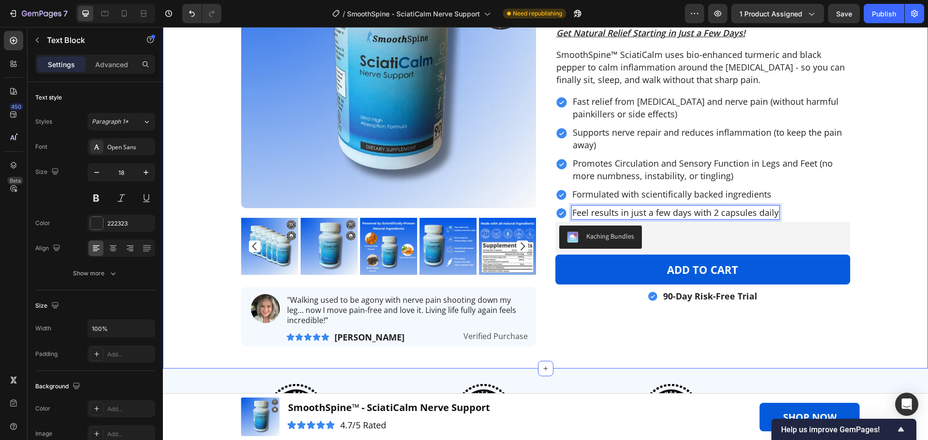
click at [880, 155] on div "Product Images Image "Walking used to be agony with nerve pain shooting down my…" at bounding box center [545, 133] width 765 height 441
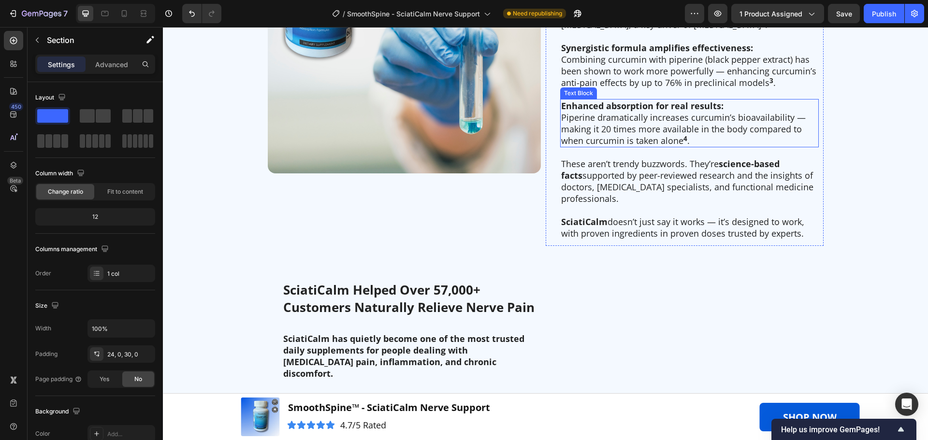
scroll to position [1596, 0]
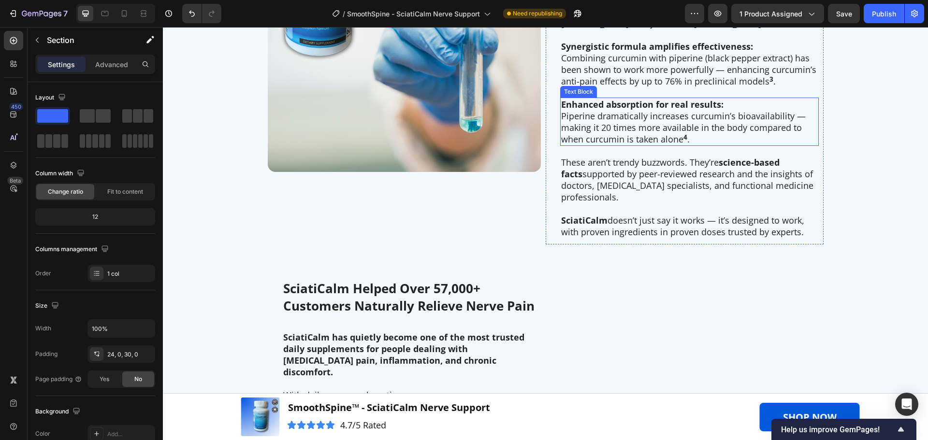
click at [601, 118] on p "Piperine dramatically increases curcumin’s bioavailability — making it 20 times…" at bounding box center [689, 127] width 257 height 35
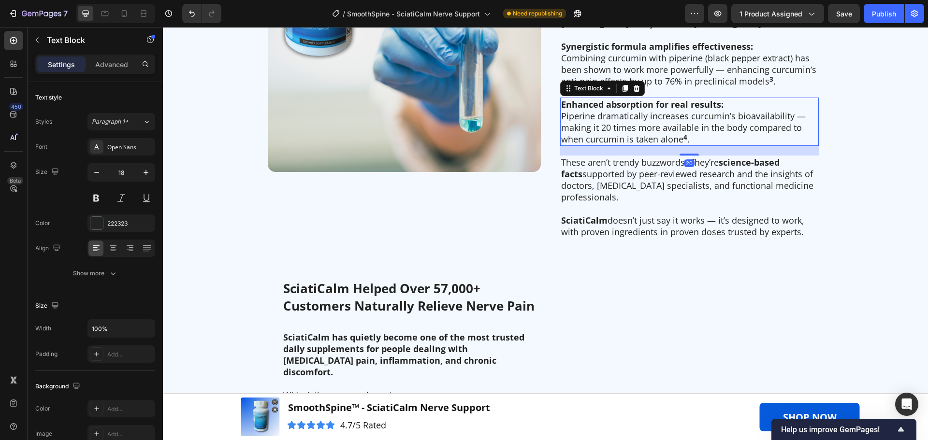
click at [588, 110] on p "Piperine dramatically increases curcumin’s bioavailability — making it 20 times…" at bounding box center [689, 127] width 257 height 35
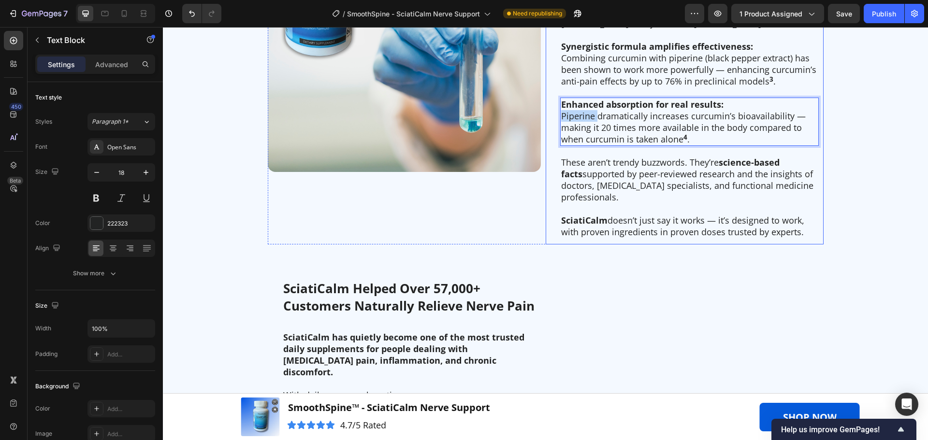
drag, startPoint x: 592, startPoint y: 106, endPoint x: 556, endPoint y: 107, distance: 36.8
click at [556, 107] on div "Built On Science. Trusted By Experts. Heading When you choose SciatiCalm, you’r…" at bounding box center [685, 35] width 278 height 419
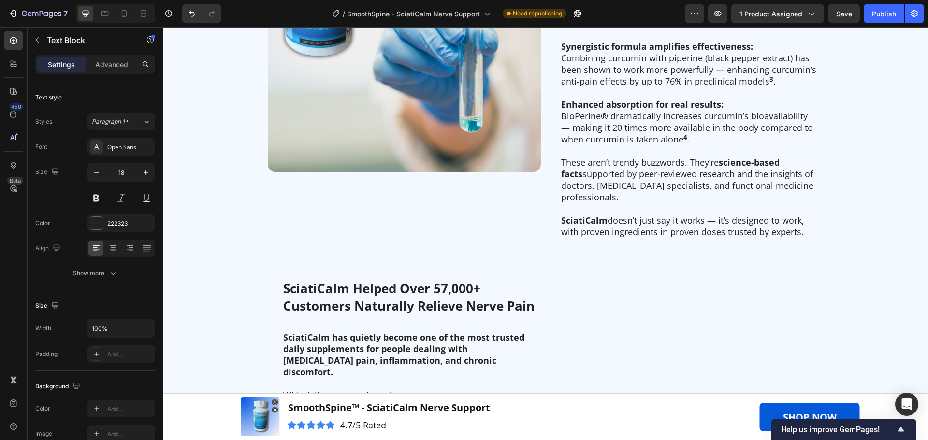
click at [868, 137] on div "Built On Science. Trusted By Experts. Heading Image Row Built On Science. Trust…" at bounding box center [545, 236] width 765 height 820
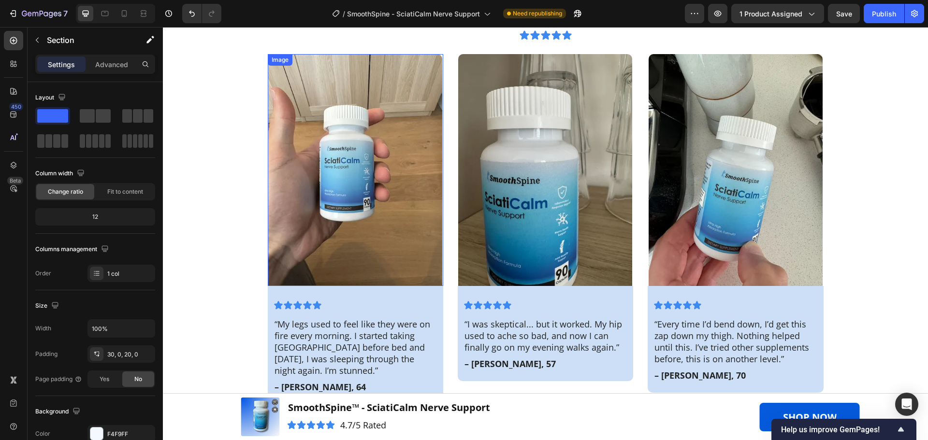
scroll to position [2949, 0]
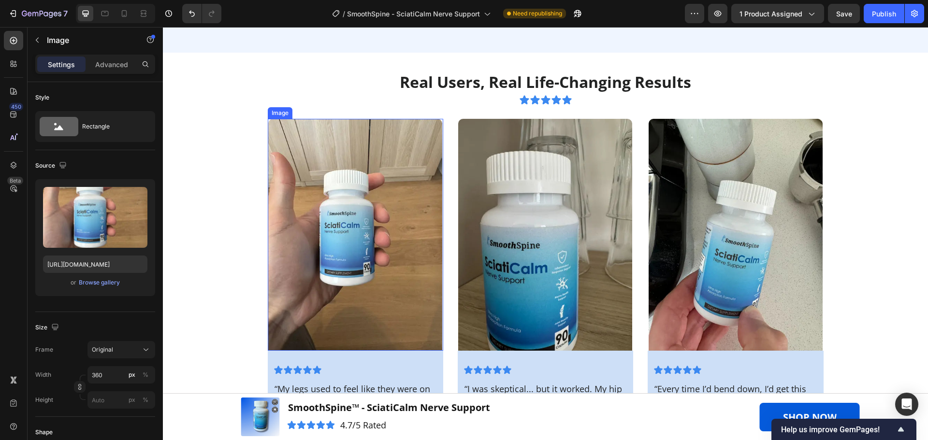
click at [355, 233] on img at bounding box center [355, 235] width 174 height 232
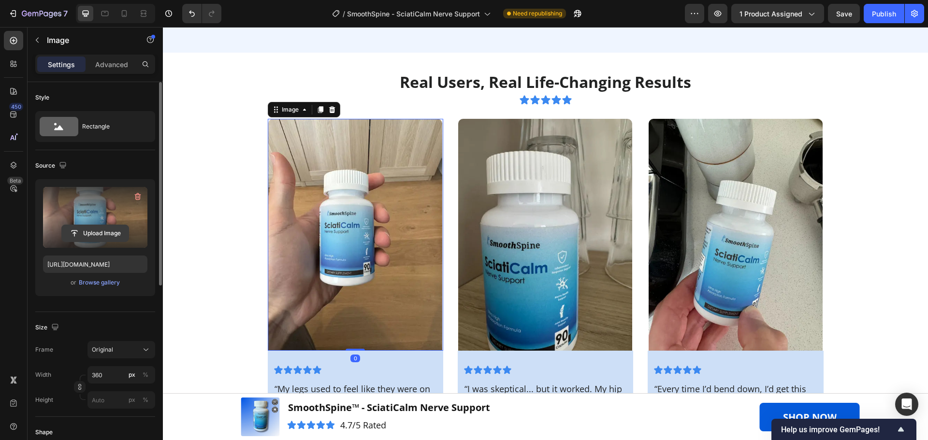
click at [97, 236] on input "file" at bounding box center [95, 233] width 67 height 16
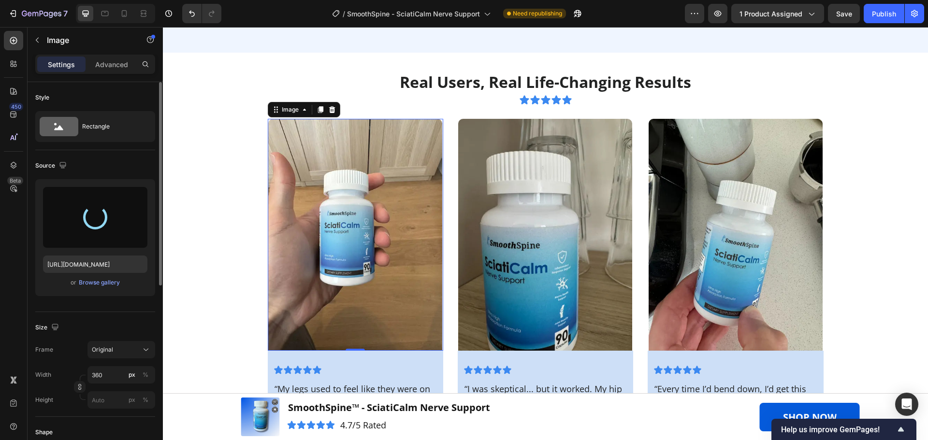
type input "[URL][DOMAIN_NAME]"
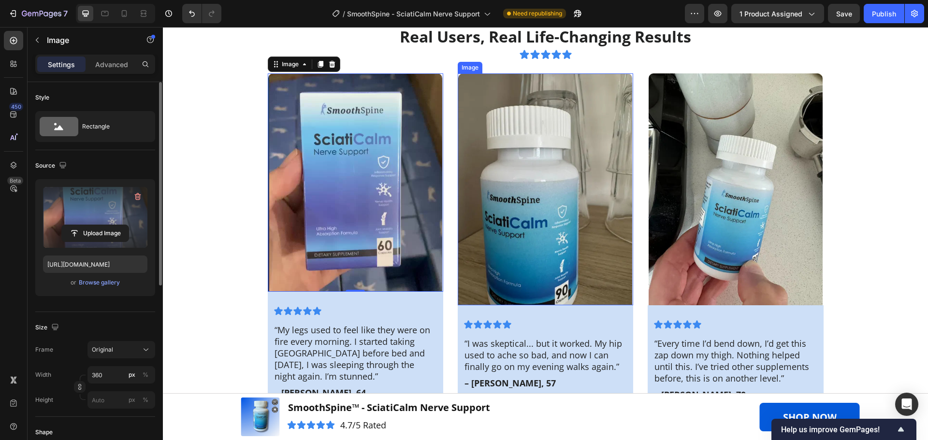
scroll to position [2998, 0]
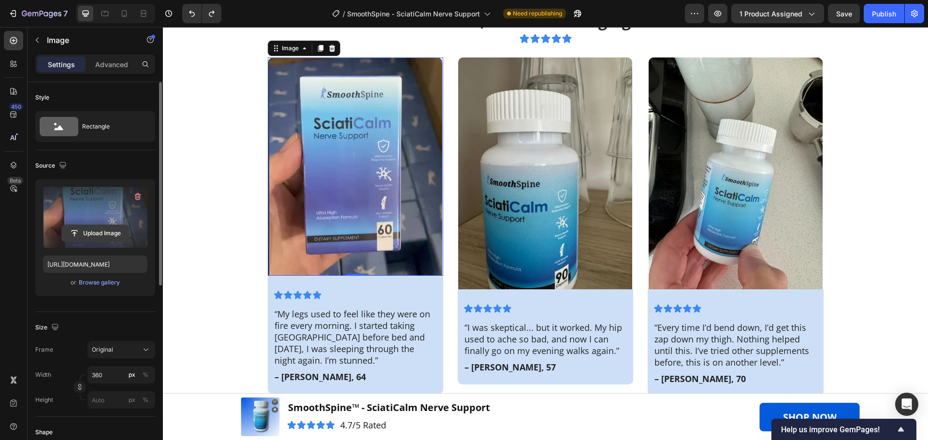
click at [98, 230] on input "file" at bounding box center [95, 233] width 67 height 16
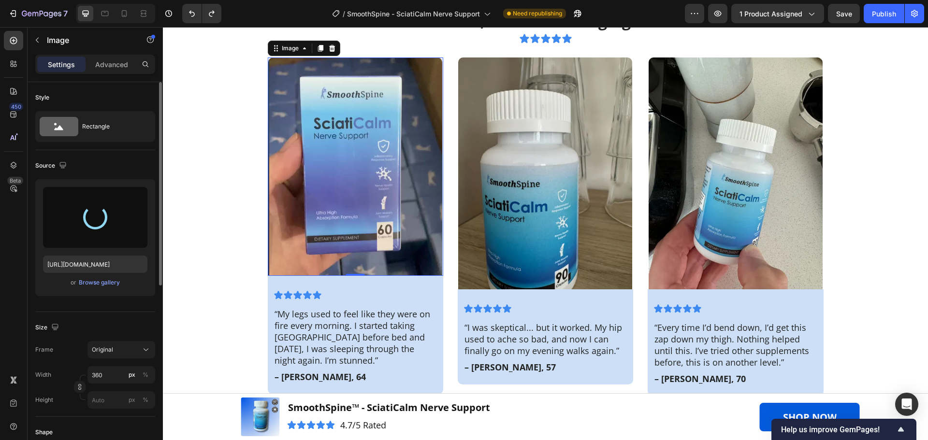
click at [516, 211] on img at bounding box center [545, 174] width 174 height 232
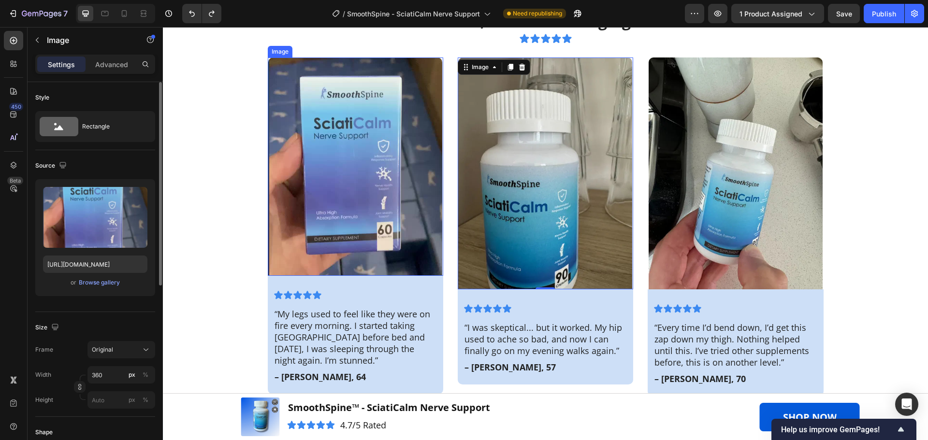
click at [434, 171] on img at bounding box center [355, 167] width 174 height 219
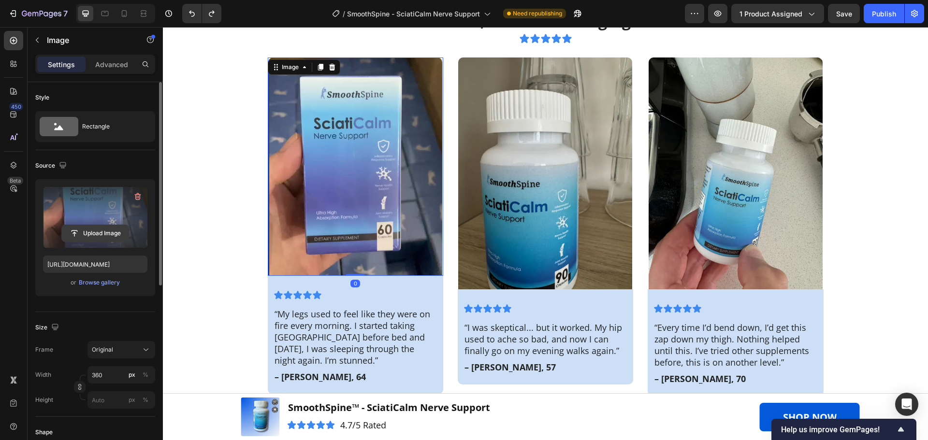
click at [94, 235] on input "file" at bounding box center [95, 233] width 67 height 16
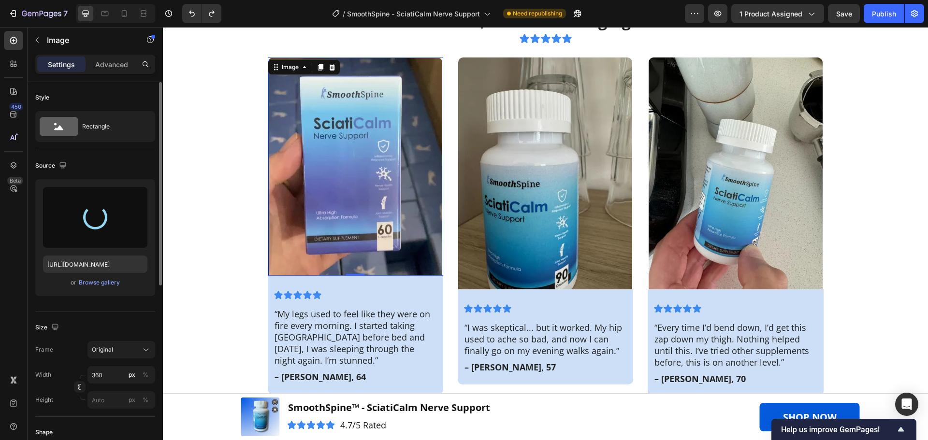
type input "[URL][DOMAIN_NAME]"
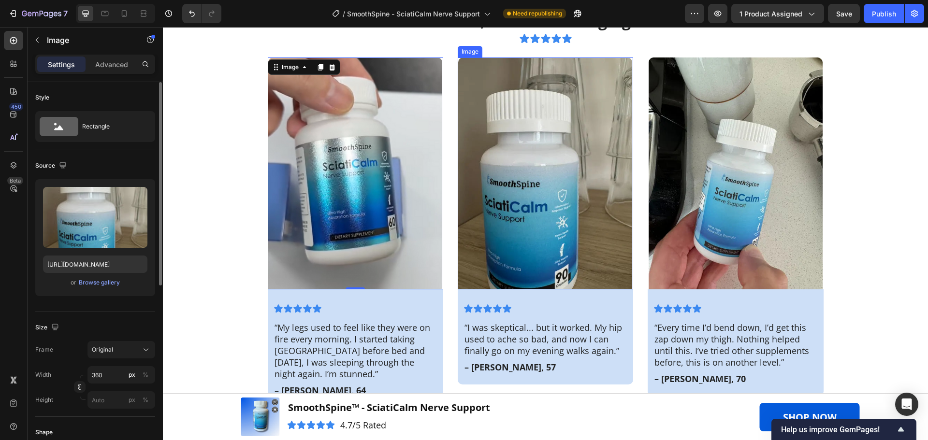
click at [518, 179] on img at bounding box center [545, 174] width 174 height 232
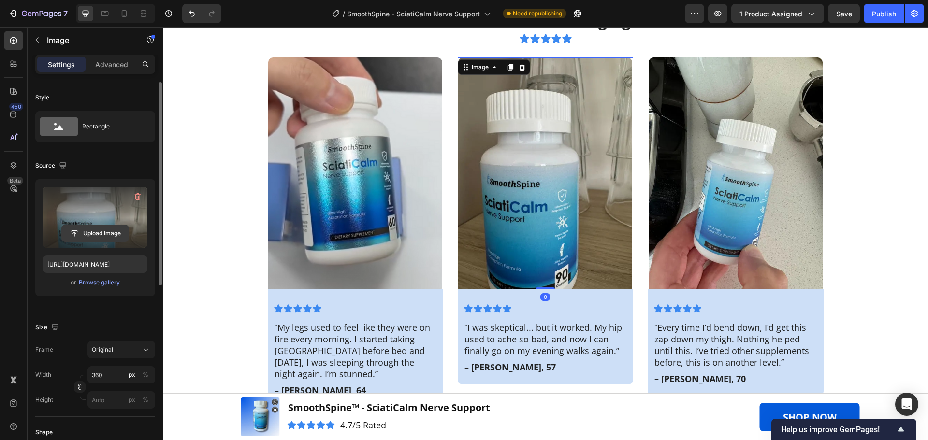
click at [103, 228] on input "file" at bounding box center [95, 233] width 67 height 16
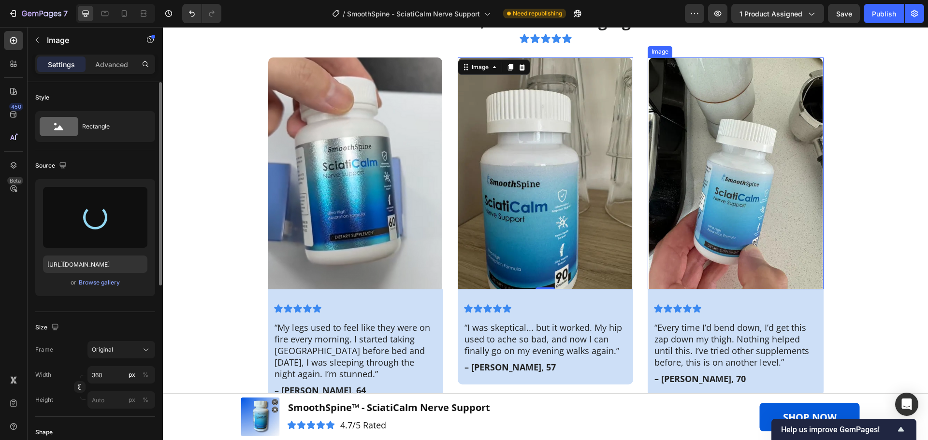
type input "[URL][DOMAIN_NAME]"
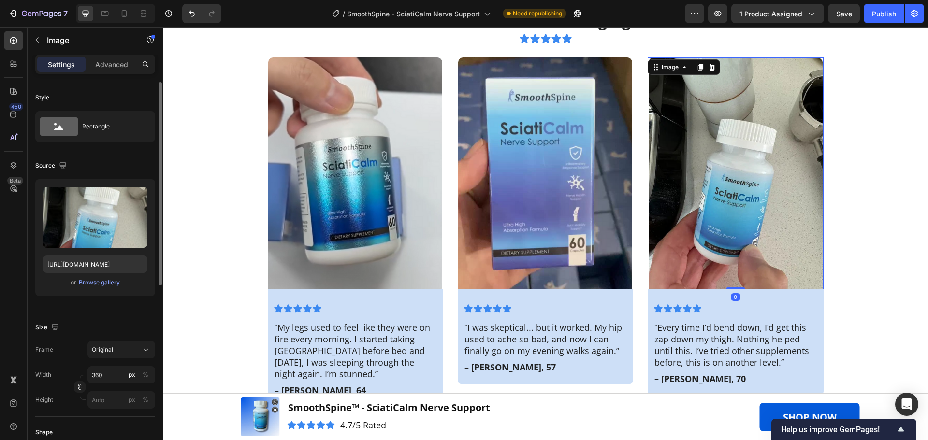
click at [733, 192] on img at bounding box center [736, 174] width 174 height 232
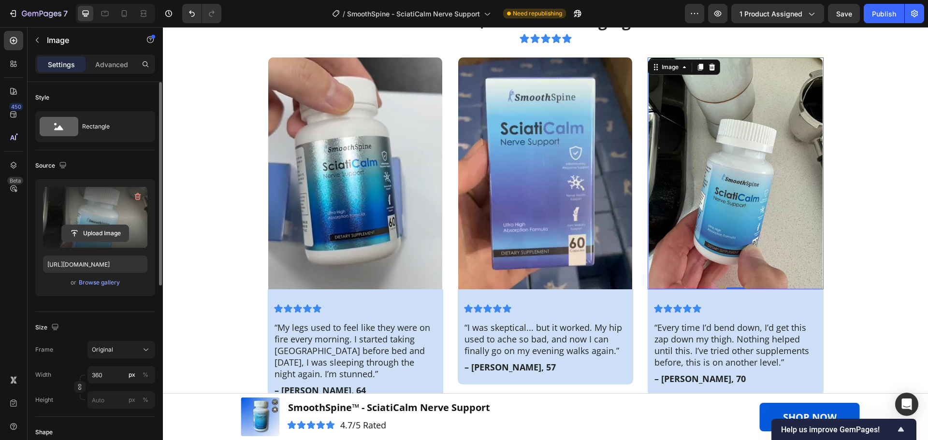
click at [96, 234] on input "file" at bounding box center [95, 233] width 67 height 16
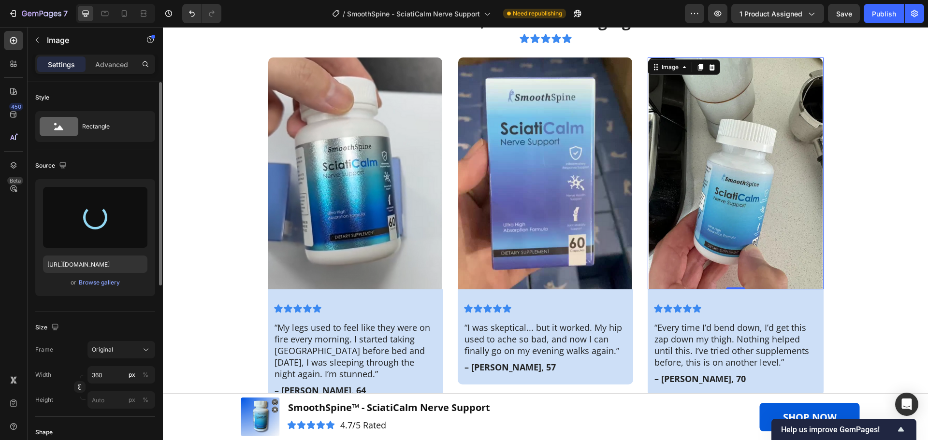
type input "[URL][DOMAIN_NAME]"
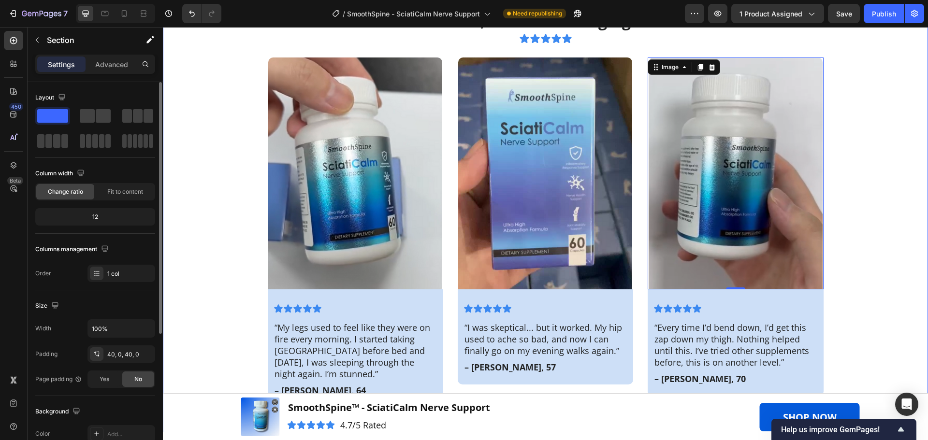
click at [873, 224] on div "Real Users, Real Life-Changing Results Heading Icon Icon Icon Icon Icon Icon Li…" at bounding box center [545, 212] width 765 height 402
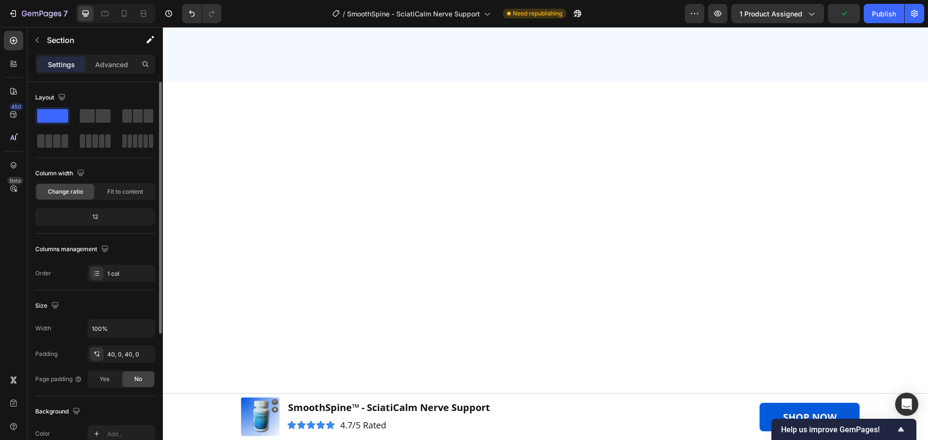
scroll to position [0, 0]
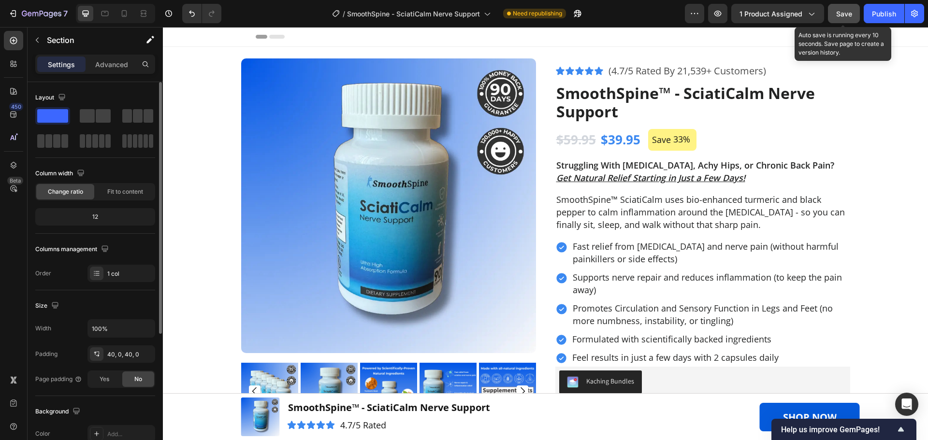
click at [844, 15] on span "Save" at bounding box center [844, 14] width 16 height 8
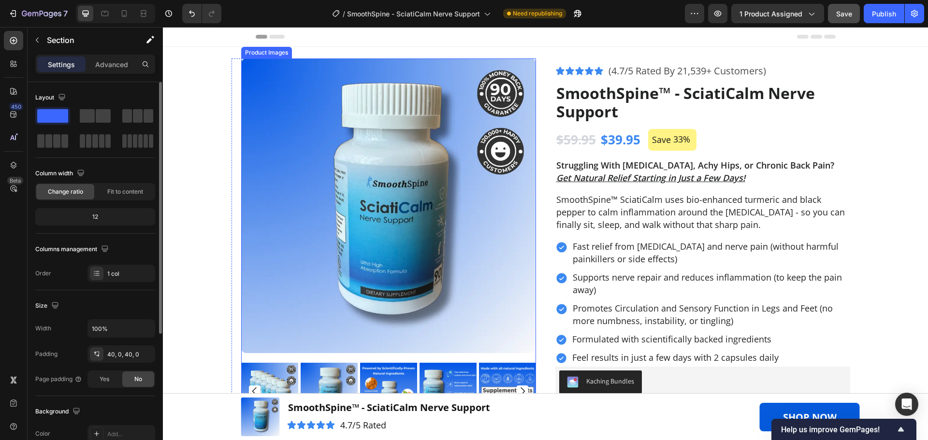
click at [376, 200] on img at bounding box center [388, 206] width 295 height 295
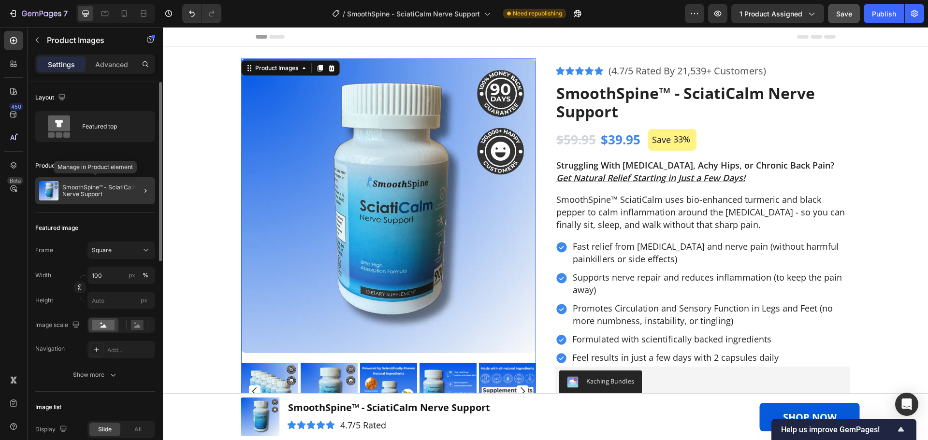
click at [88, 188] on p "SmoothSpine™ - SciatiCalm Nerve Support" at bounding box center [106, 191] width 89 height 14
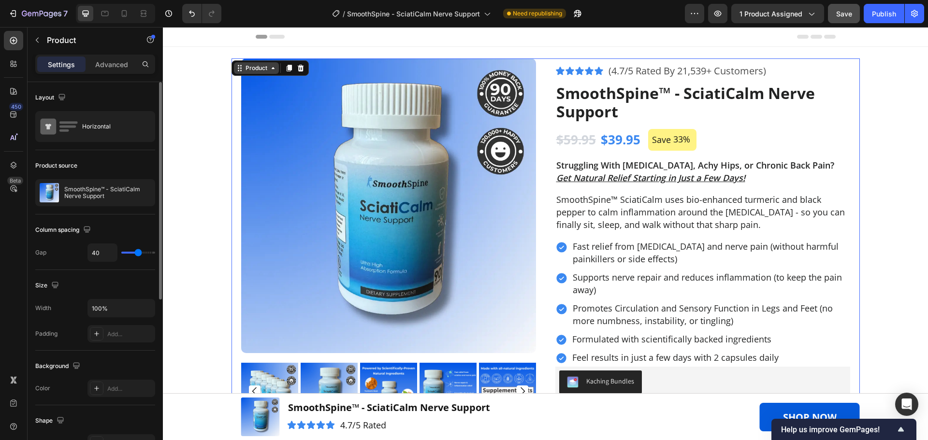
click at [269, 71] on icon at bounding box center [273, 68] width 8 height 8
click at [382, 171] on img at bounding box center [388, 206] width 295 height 295
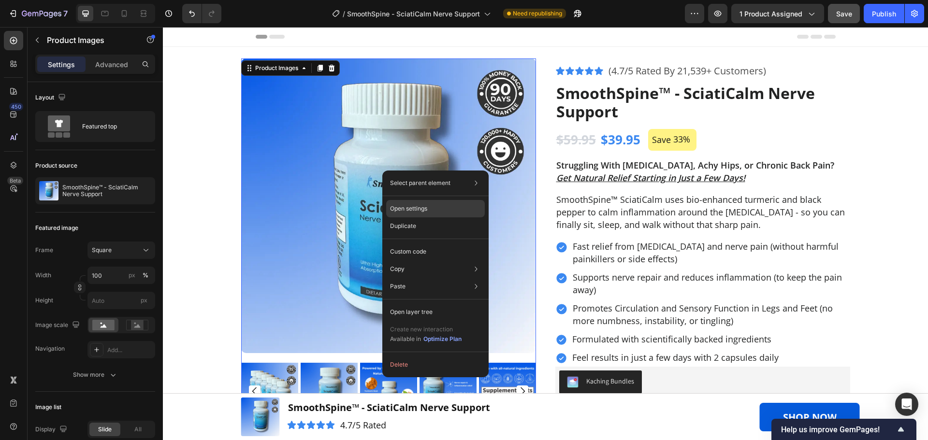
click at [419, 210] on p "Open settings" at bounding box center [408, 209] width 37 height 9
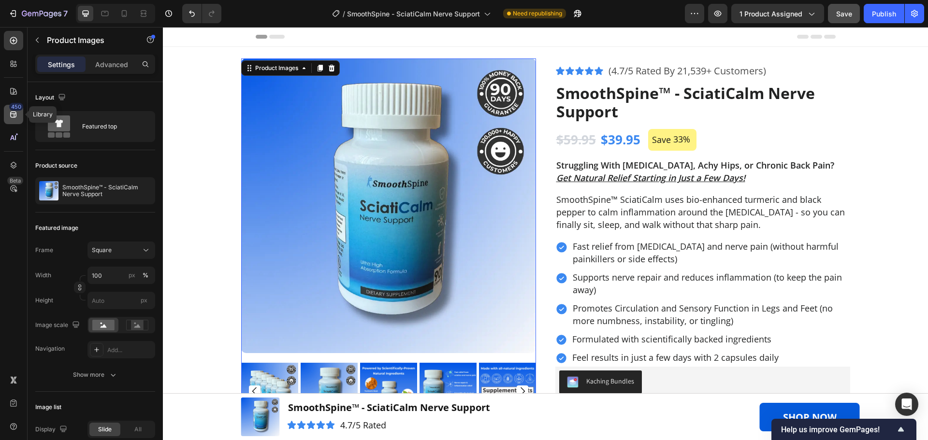
click at [12, 117] on icon at bounding box center [13, 115] width 6 height 6
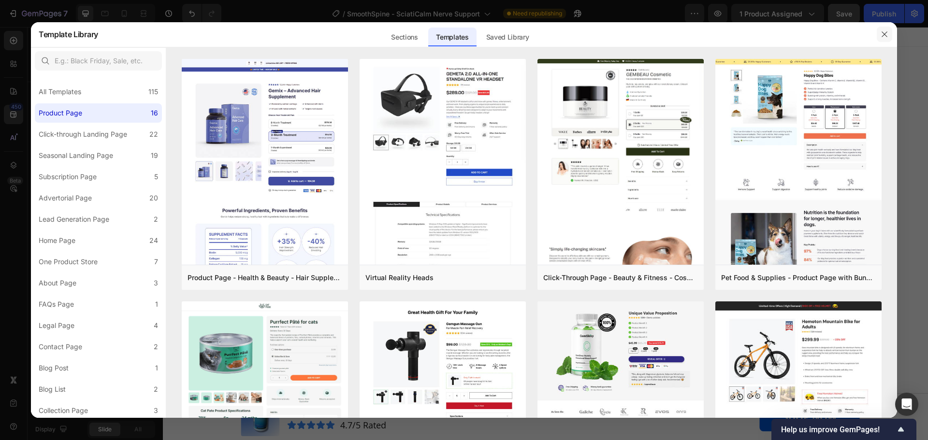
click at [882, 38] on icon "button" at bounding box center [885, 34] width 8 height 8
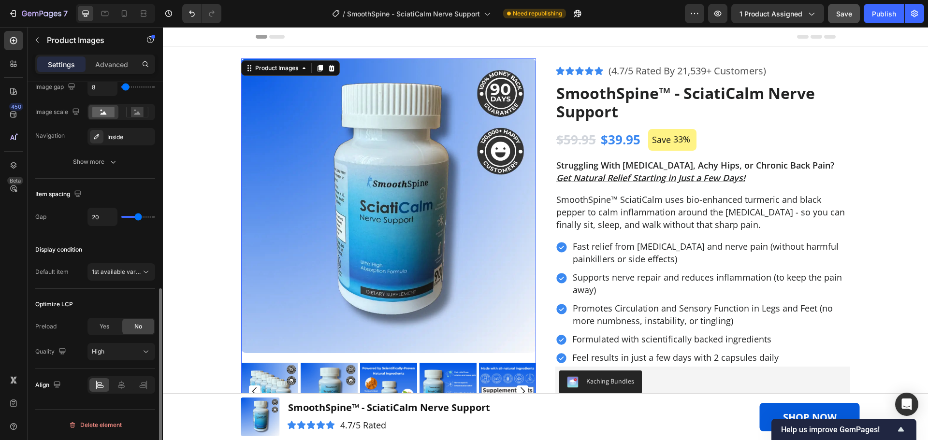
scroll to position [48, 0]
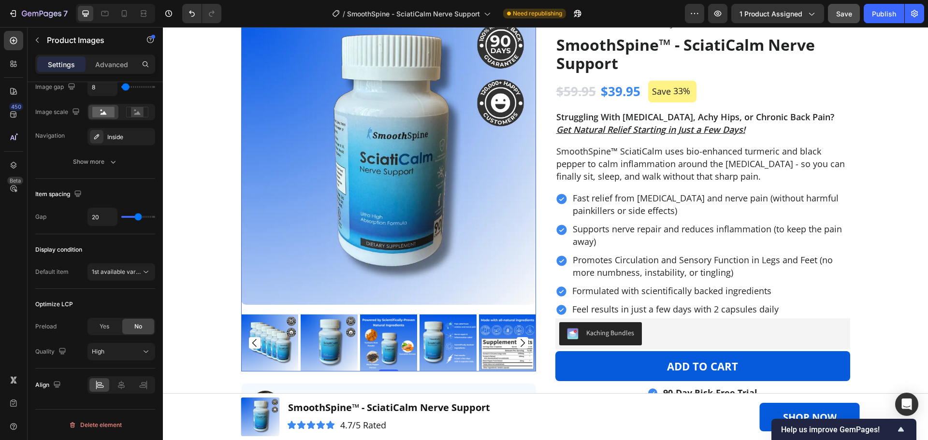
click at [446, 236] on img at bounding box center [388, 157] width 295 height 295
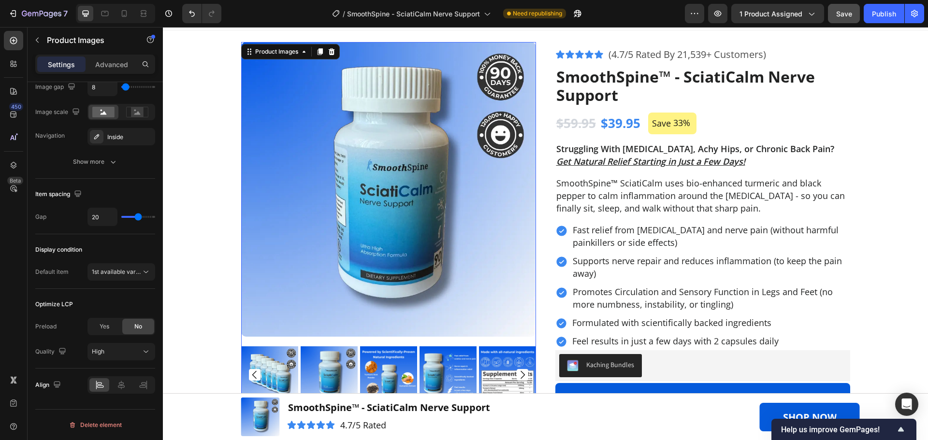
scroll to position [0, 0]
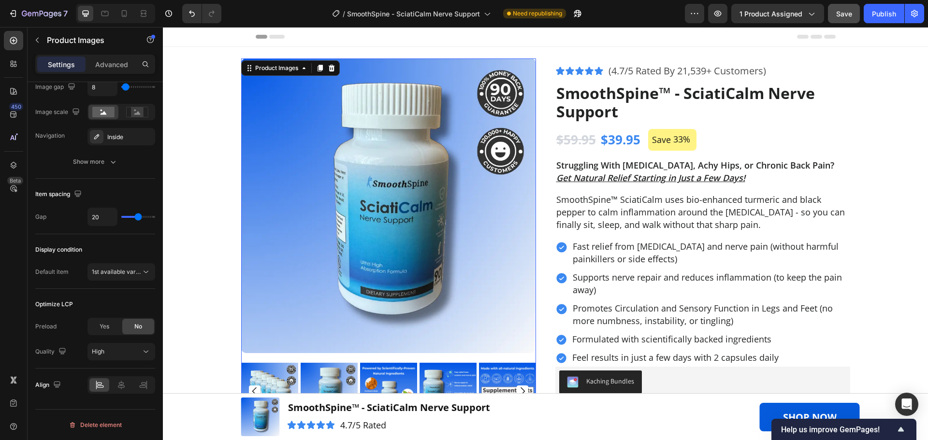
click at [447, 238] on img at bounding box center [388, 206] width 295 height 295
click at [283, 103] on img at bounding box center [388, 206] width 295 height 295
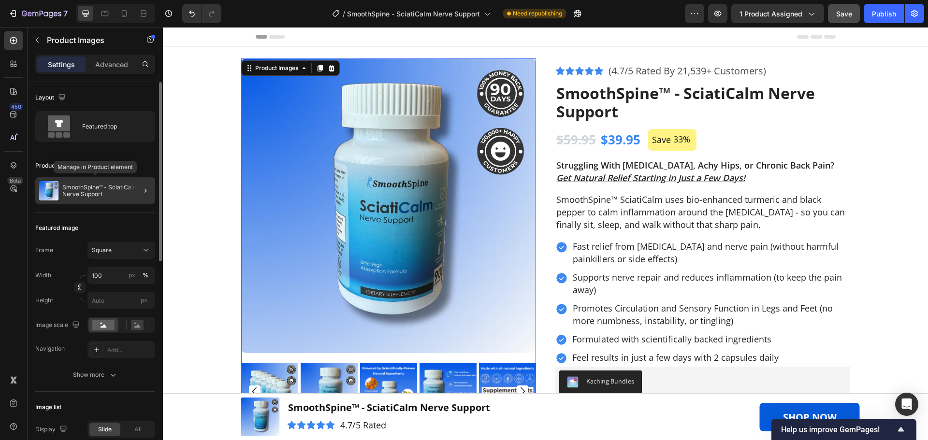
click at [120, 189] on p "SmoothSpine™ - SciatiCalm Nerve Support" at bounding box center [106, 191] width 89 height 14
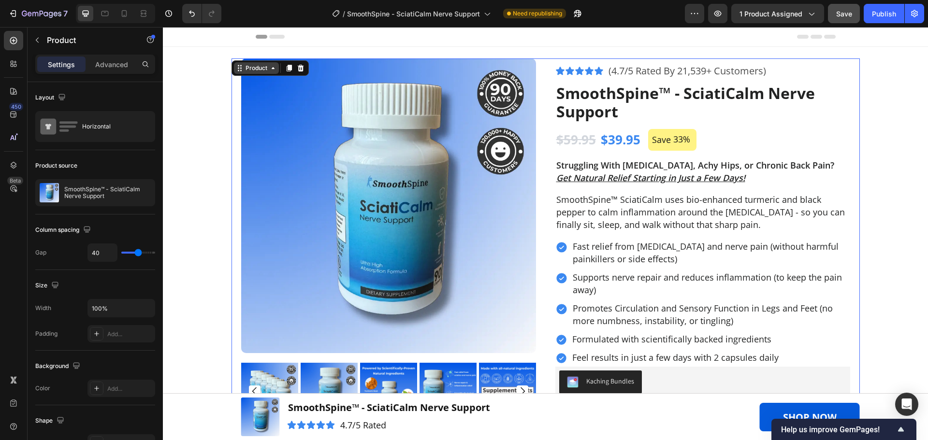
click at [252, 71] on div "Product" at bounding box center [257, 68] width 26 height 9
click at [144, 190] on icon "button" at bounding box center [145, 193] width 8 height 8
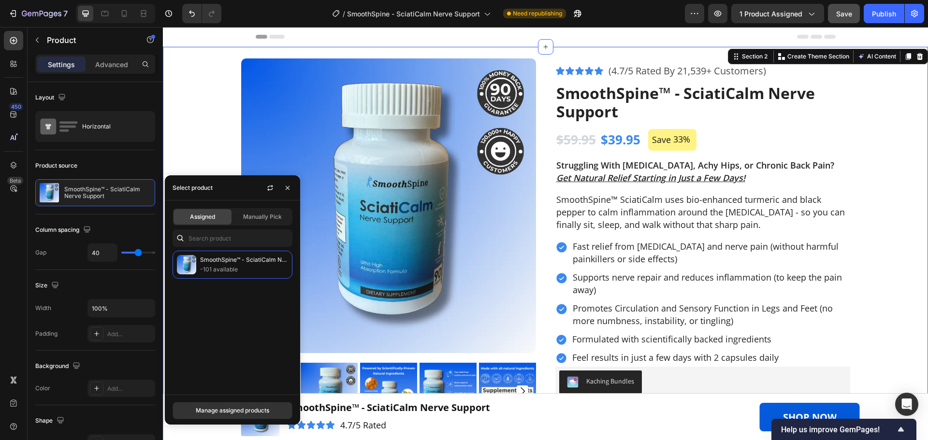
click at [198, 122] on div "Product Images Image "Walking used to be agony with nerve pain shooting down my…" at bounding box center [545, 279] width 765 height 441
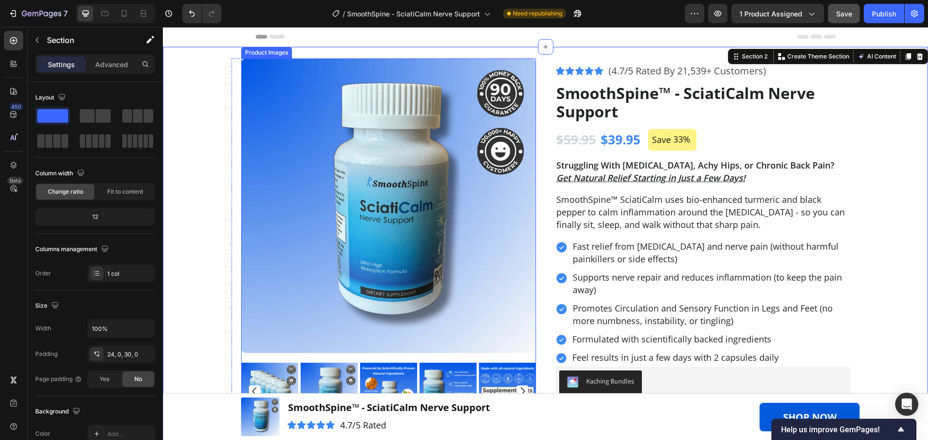
click at [289, 148] on img at bounding box center [388, 206] width 295 height 295
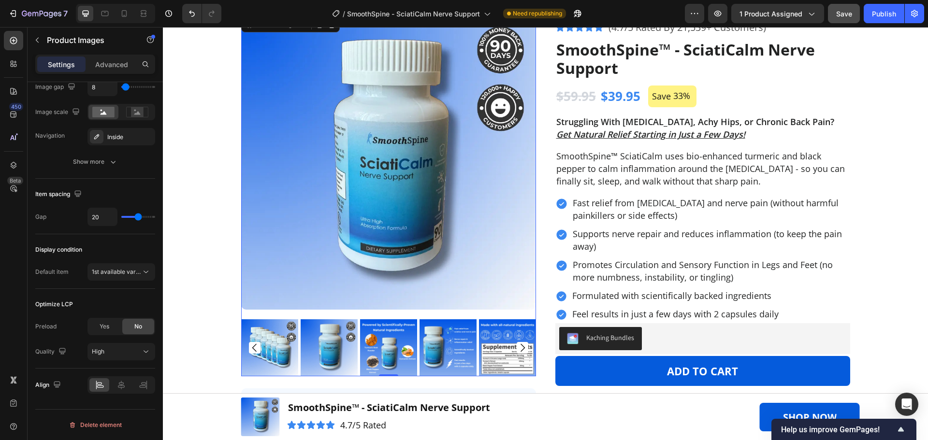
scroll to position [97, 0]
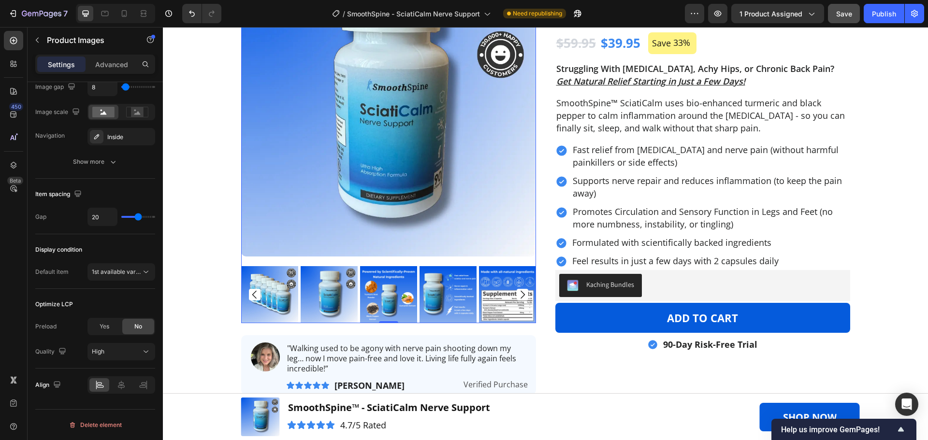
click at [521, 297] on icon "Carousel Next Arrow" at bounding box center [523, 295] width 4 height 8
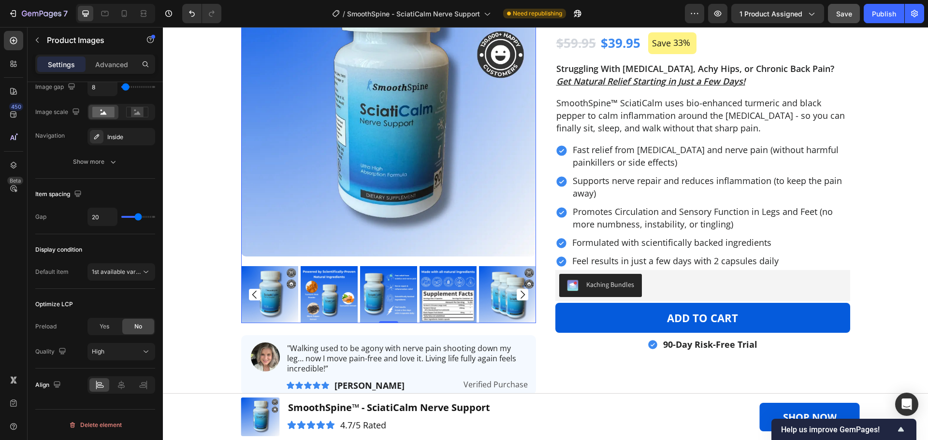
click at [521, 297] on icon "Carousel Next Arrow" at bounding box center [523, 295] width 4 height 8
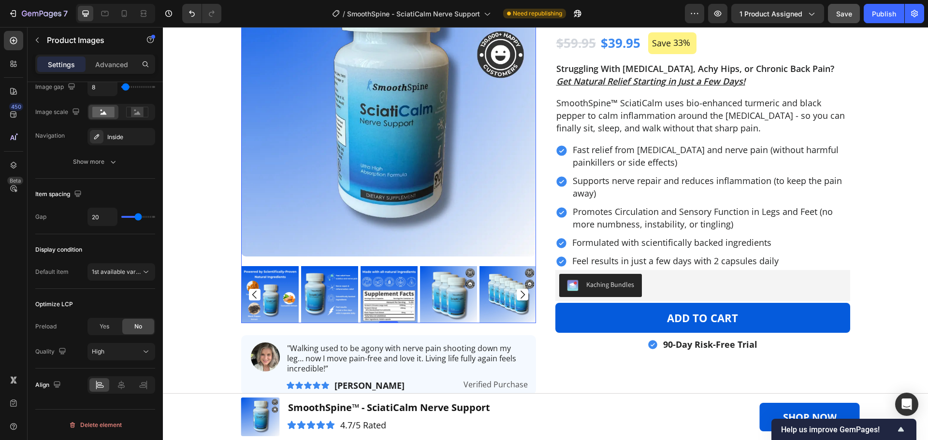
click at [521, 297] on icon "Carousel Next Arrow" at bounding box center [523, 295] width 4 height 8
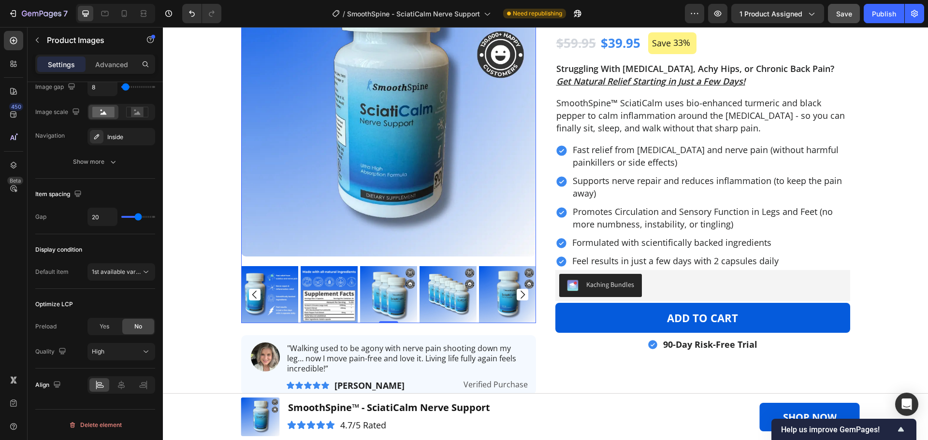
click at [251, 296] on icon "Carousel Back Arrow" at bounding box center [255, 295] width 12 height 12
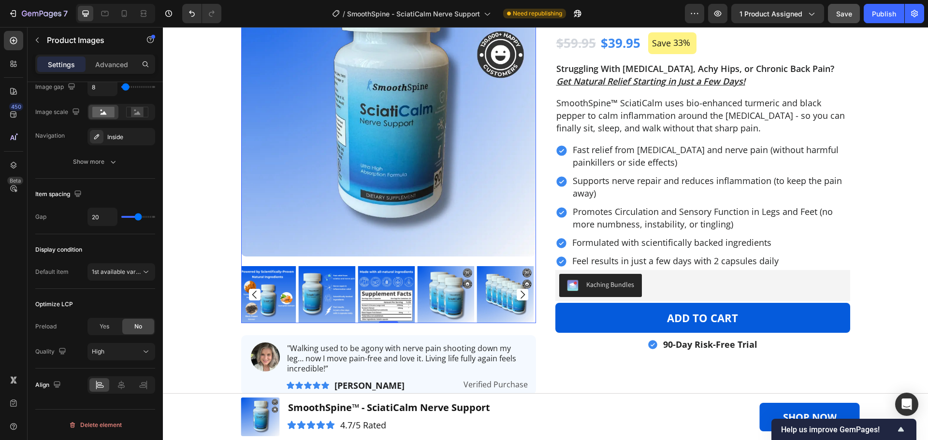
click at [251, 296] on icon "Carousel Back Arrow" at bounding box center [255, 295] width 12 height 12
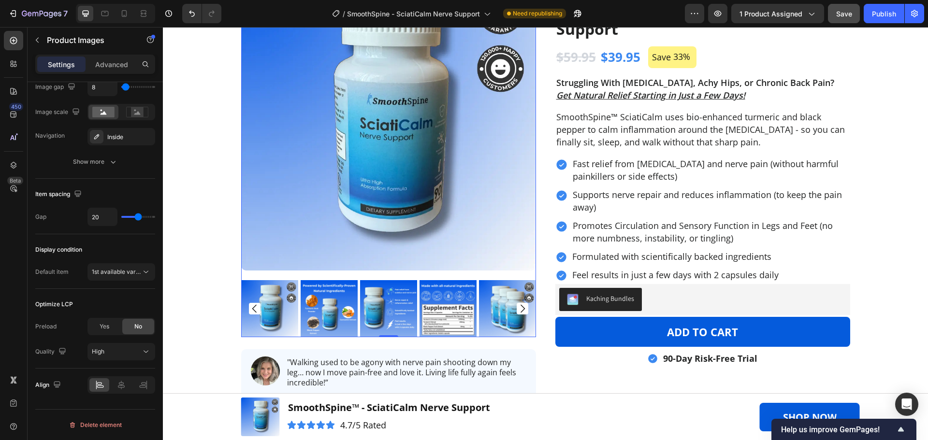
scroll to position [0, 0]
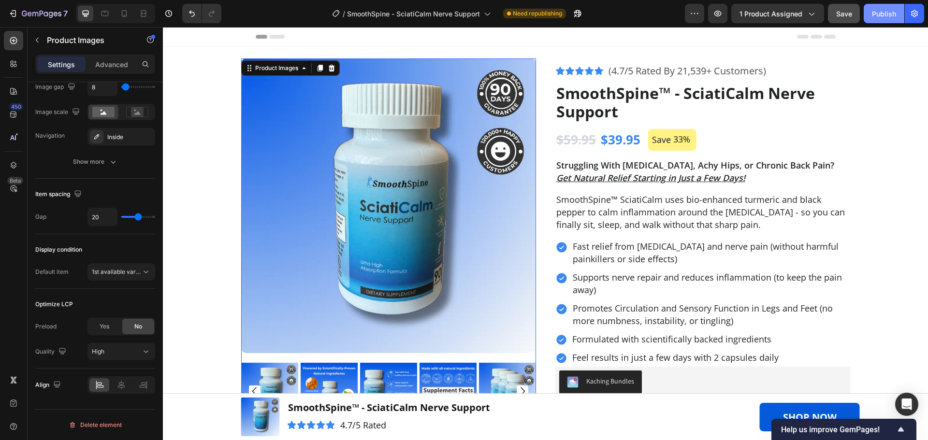
click at [884, 11] on div "Publish" at bounding box center [884, 14] width 24 height 10
click at [320, 181] on img at bounding box center [388, 206] width 295 height 295
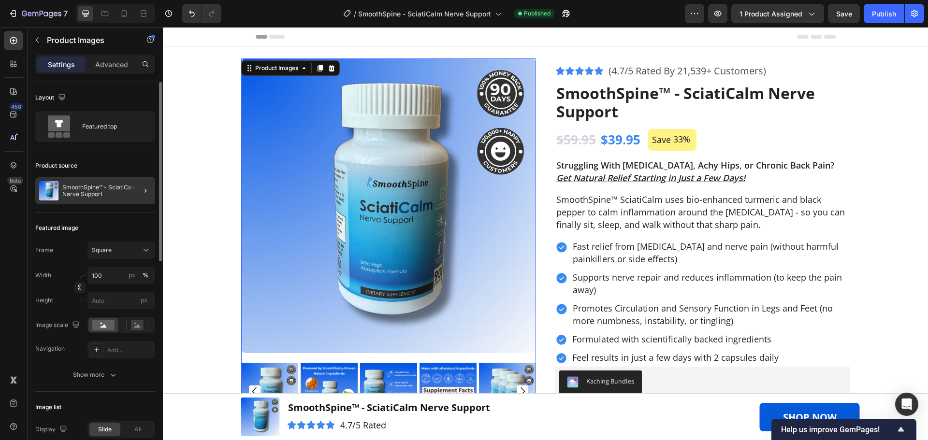
click at [128, 191] on div at bounding box center [141, 190] width 27 height 27
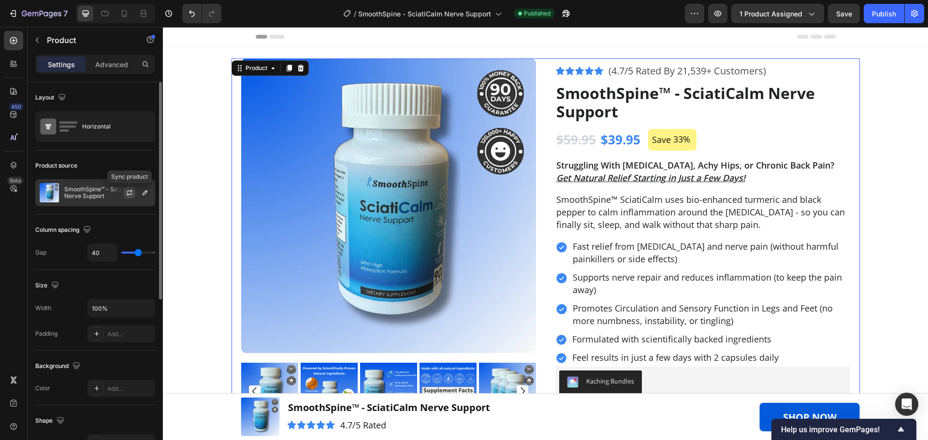
click at [129, 191] on icon "button" at bounding box center [129, 191] width 5 height 3
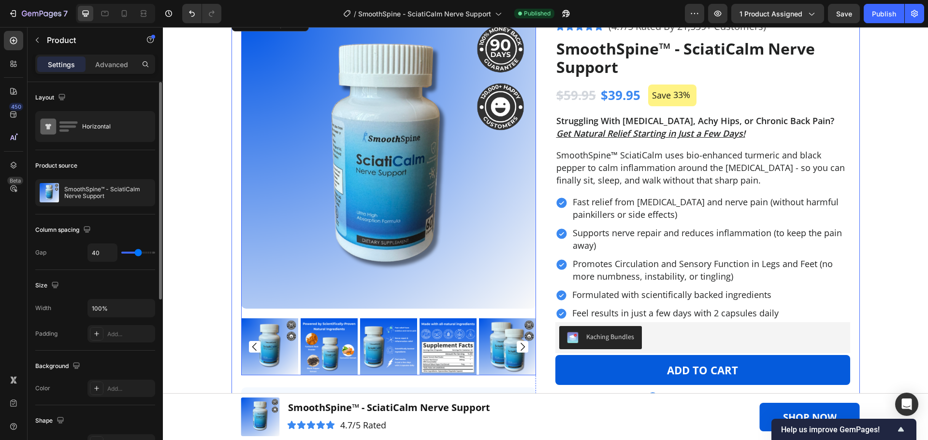
scroll to position [97, 0]
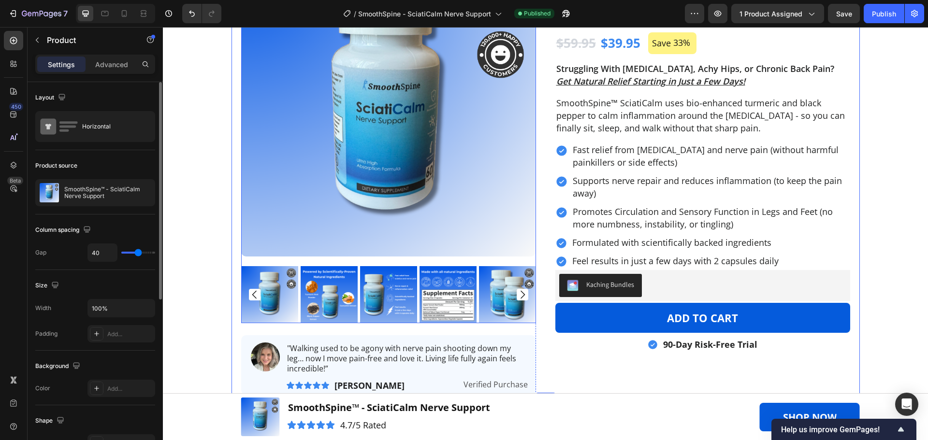
click at [337, 294] on img at bounding box center [329, 294] width 57 height 57
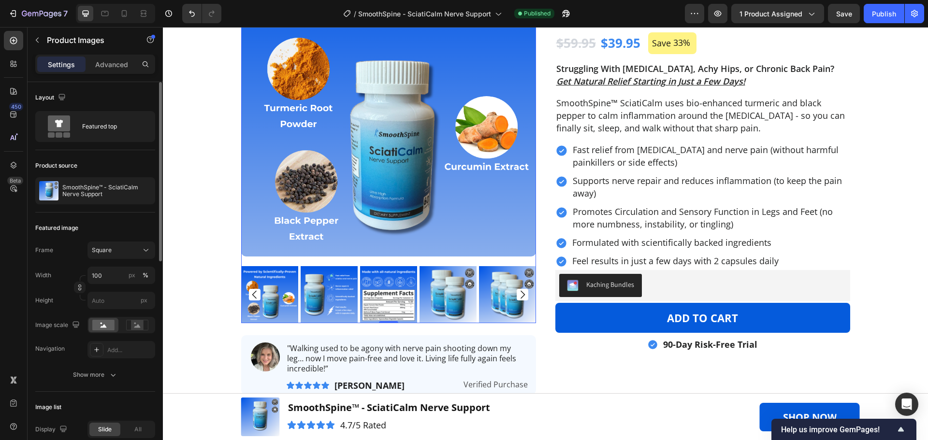
click at [333, 296] on img at bounding box center [329, 294] width 57 height 57
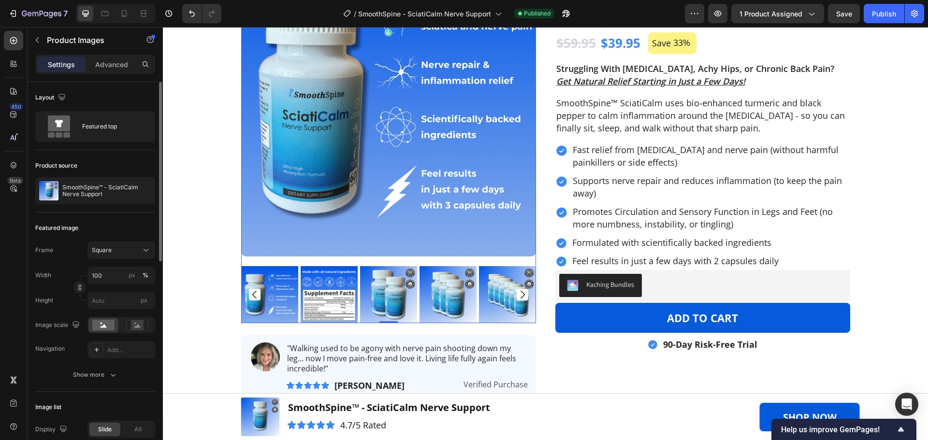
click at [350, 296] on img at bounding box center [329, 294] width 57 height 57
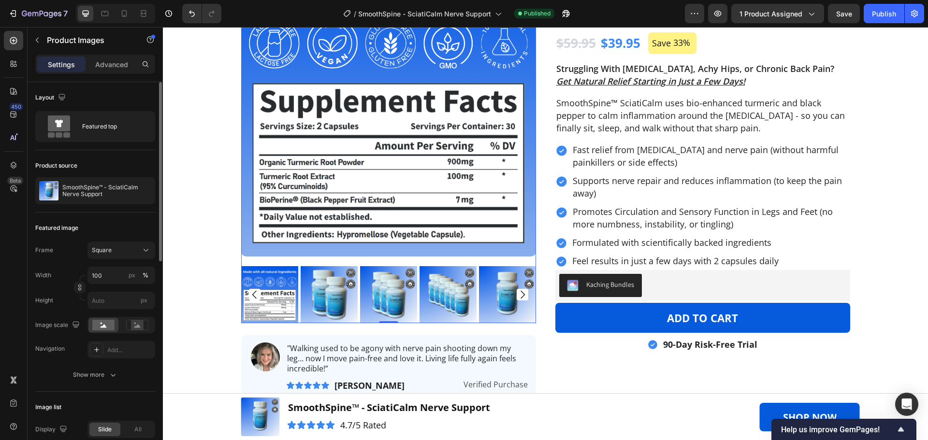
click at [327, 298] on img at bounding box center [329, 294] width 57 height 57
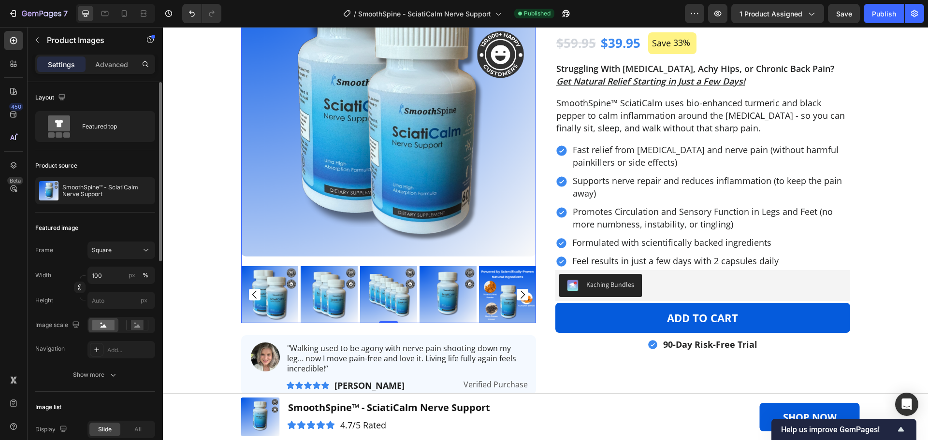
click at [336, 301] on img at bounding box center [329, 294] width 57 height 57
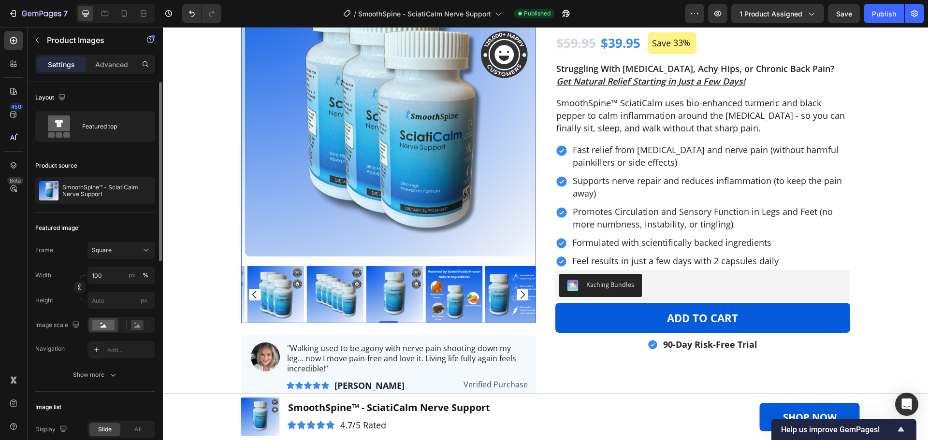
click at [384, 300] on img at bounding box center [394, 294] width 57 height 57
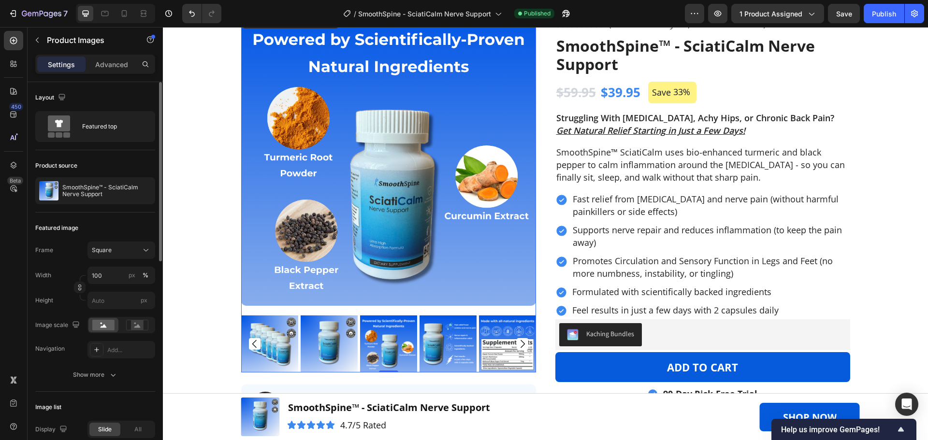
scroll to position [0, 0]
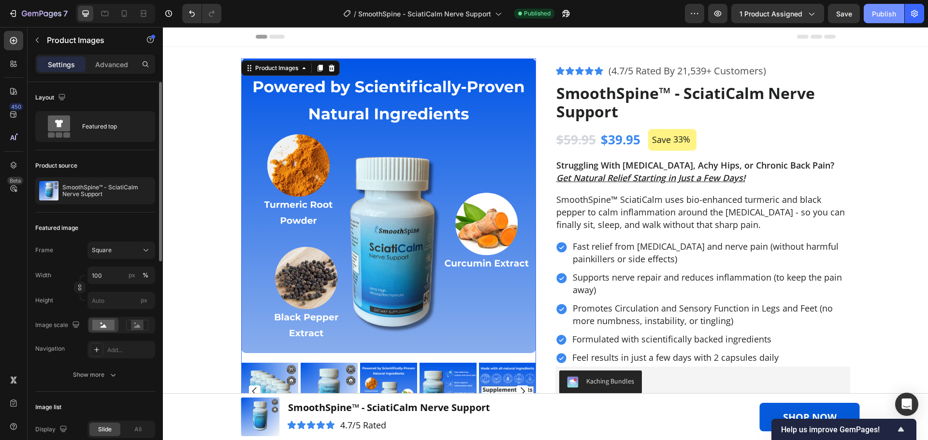
click at [880, 12] on div "Publish" at bounding box center [884, 14] width 24 height 10
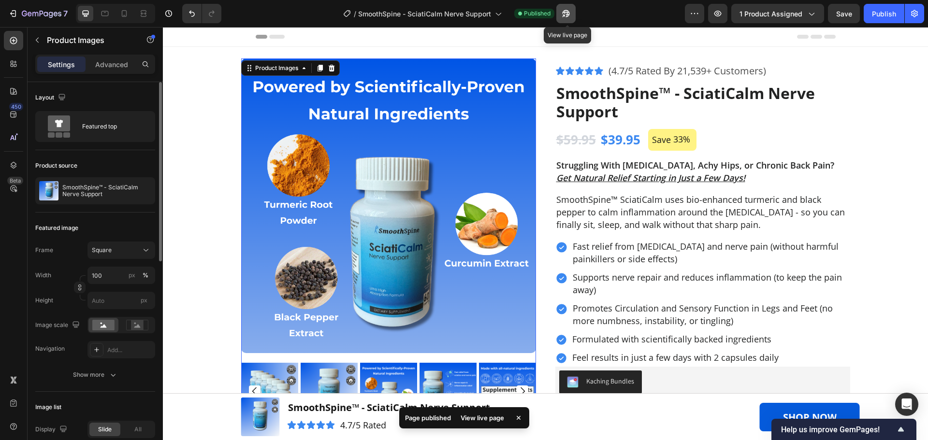
click at [565, 16] on icon "button" at bounding box center [564, 16] width 2 height 2
